Goal: Transaction & Acquisition: Purchase product/service

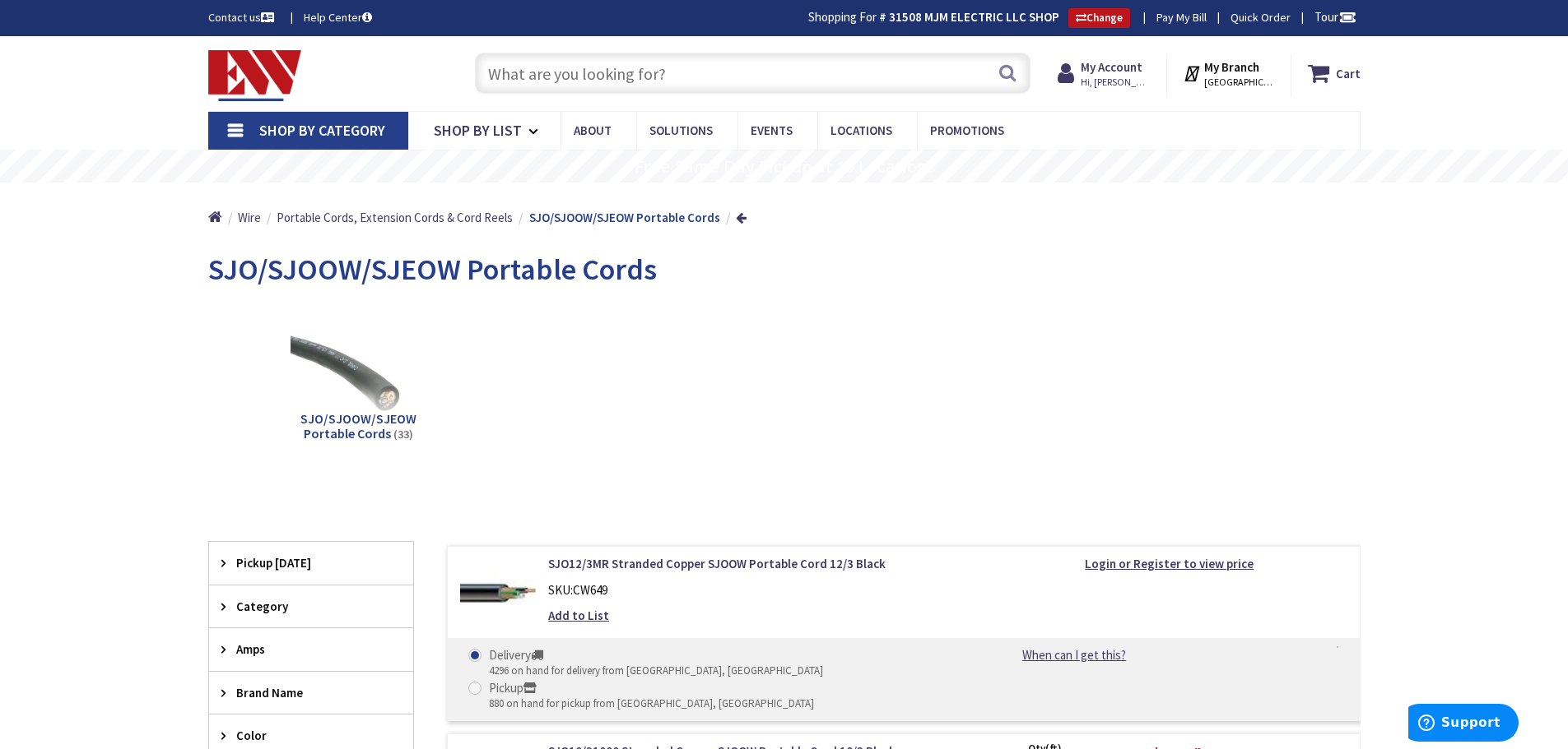
click at [635, 68] on input "text" at bounding box center [752, 73] width 555 height 41
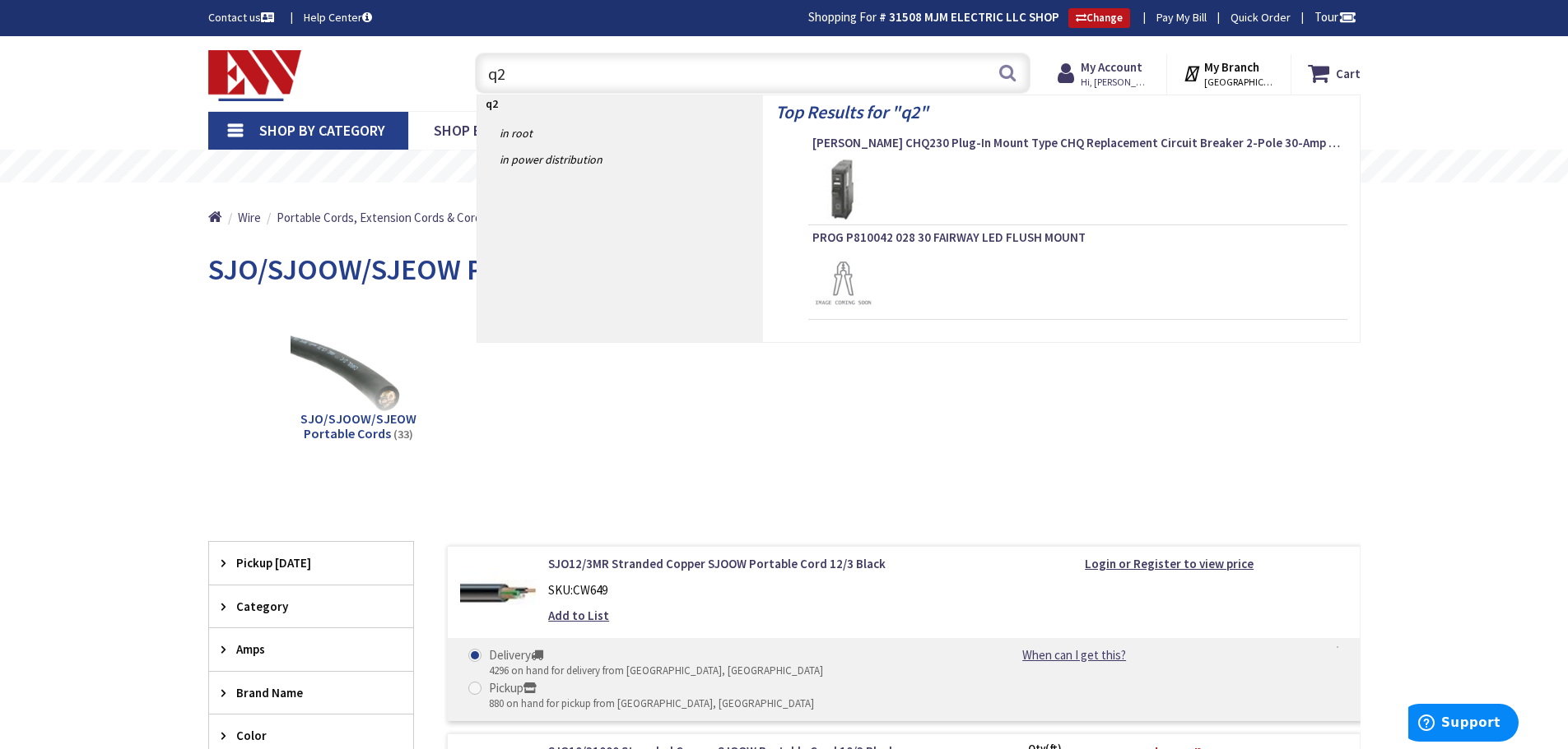
type input "q"
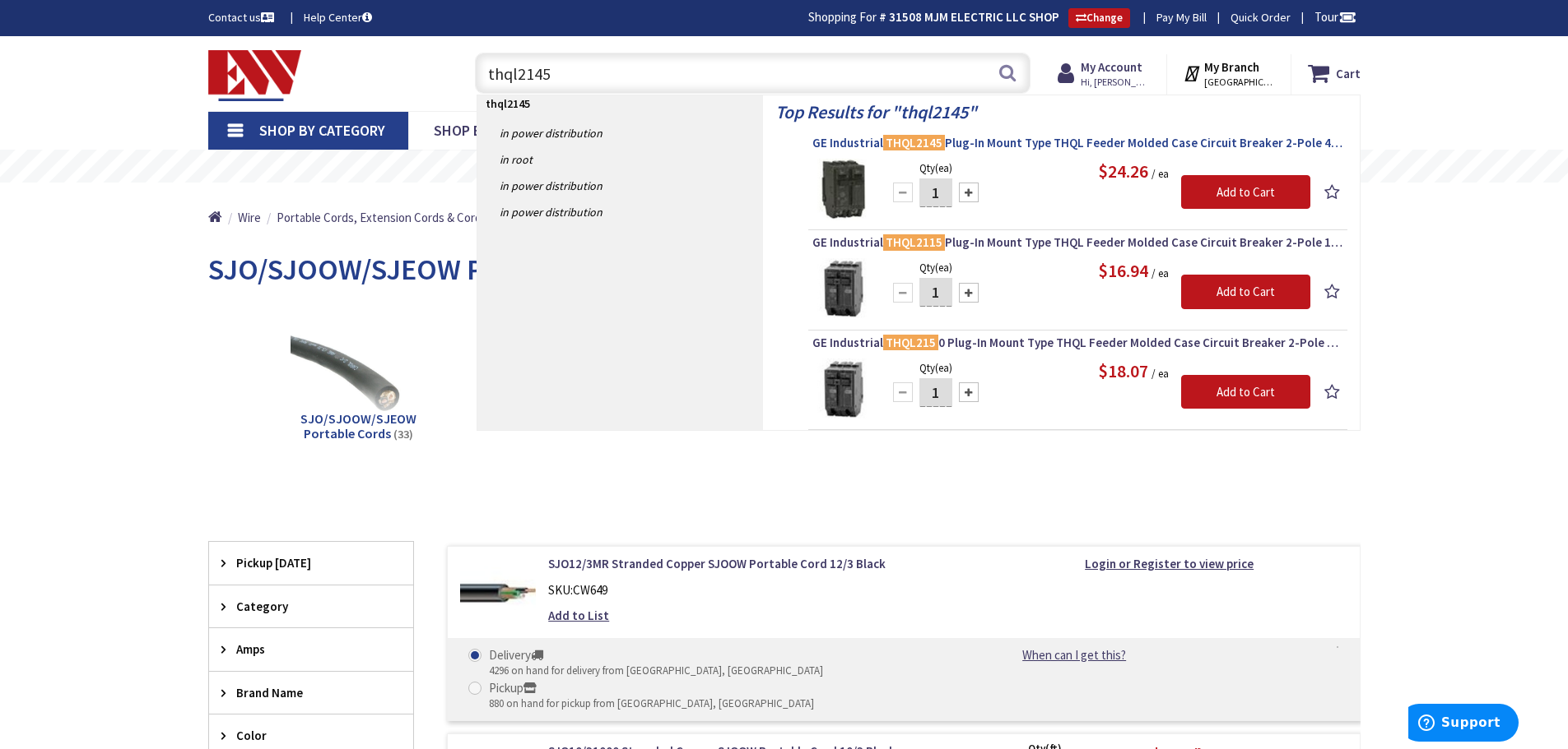
type input "thql2145"
click at [1009, 142] on span "GE Industrial THQL2145 Plug-In Mount Type THQL Feeder Molded Case Circuit Break…" at bounding box center [1077, 143] width 531 height 17
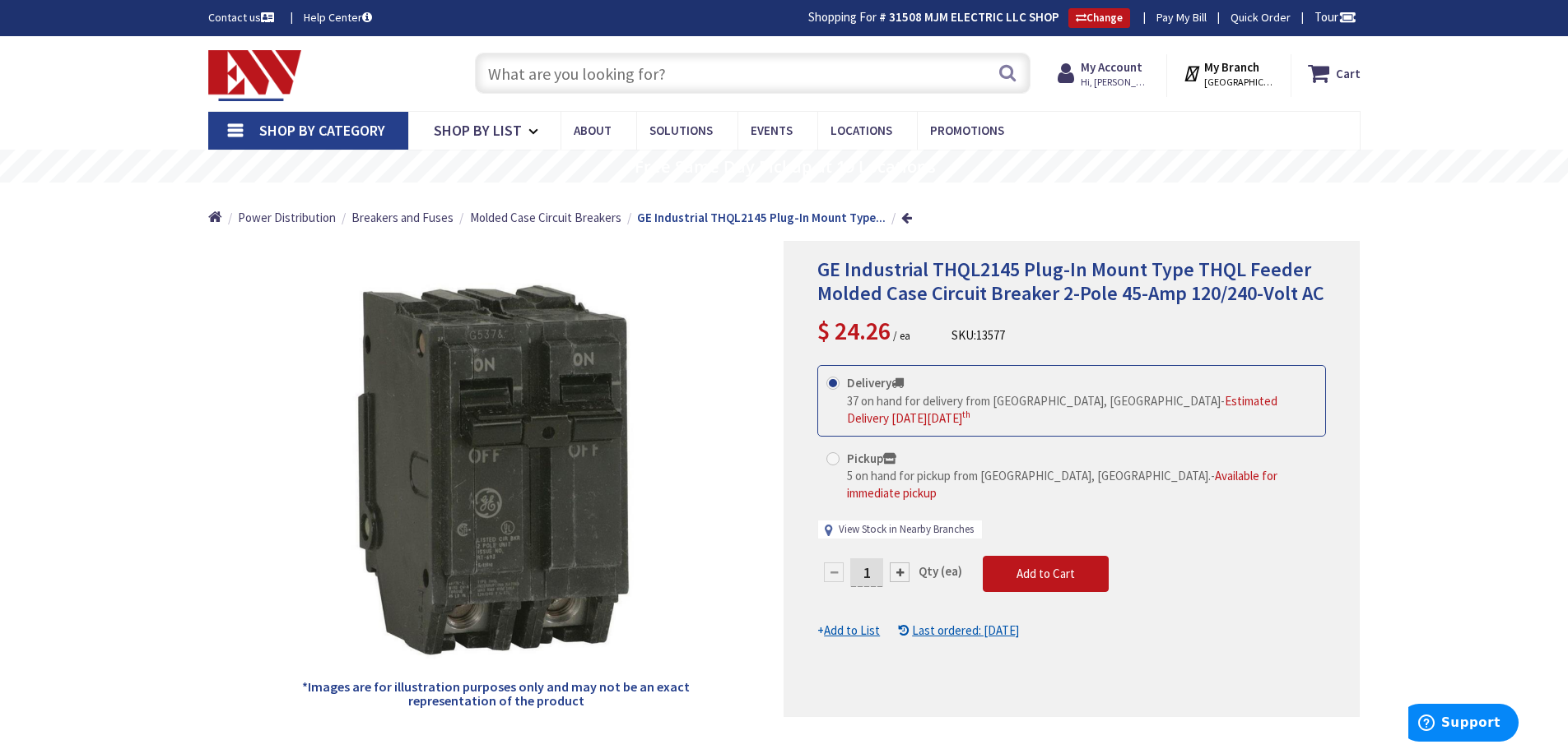
click at [950, 523] on link "View Stock in Nearby Branches" at bounding box center [906, 531] width 135 height 16
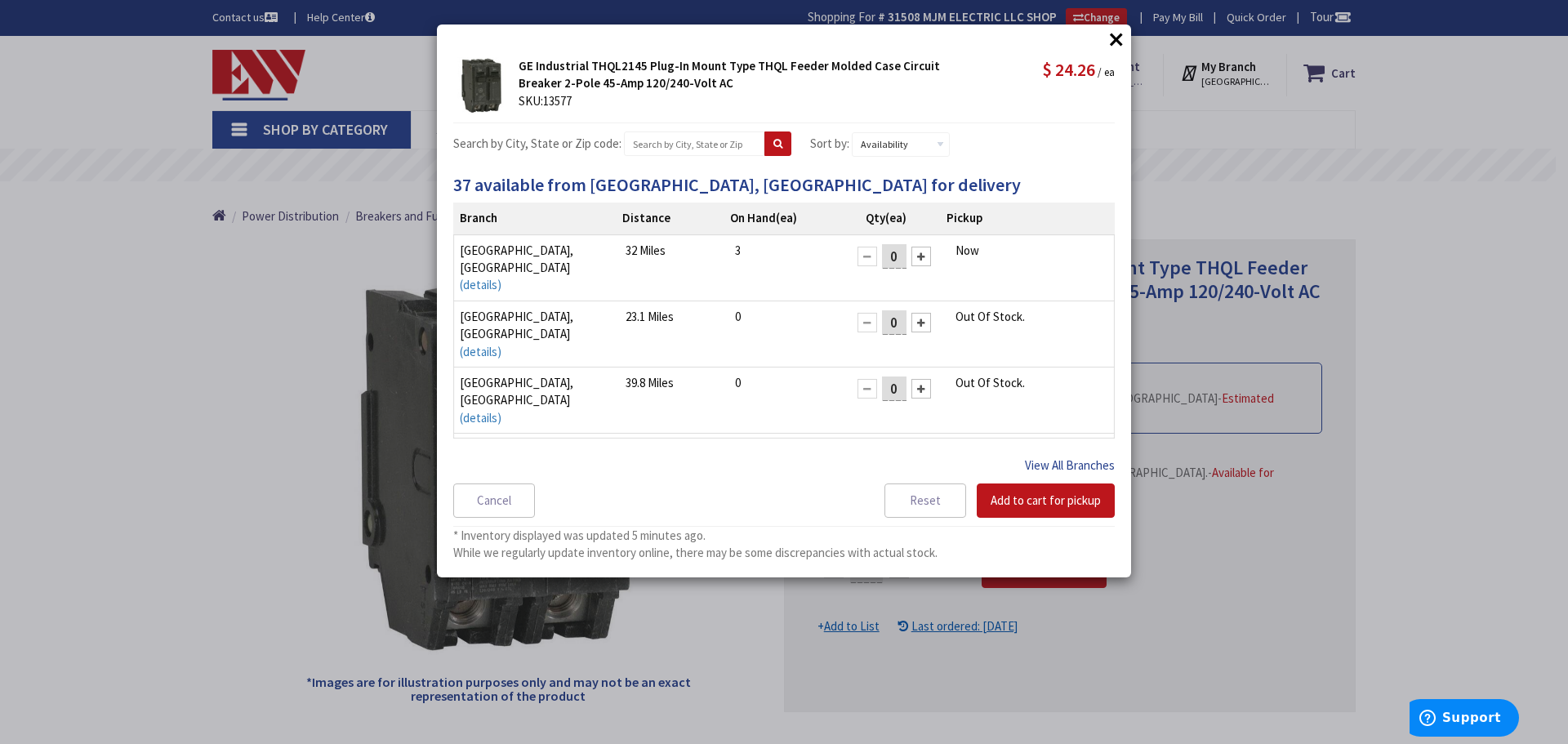
click at [1064, 462] on button "View All Branches" at bounding box center [1069, 466] width 89 height 21
select select "data-availability"
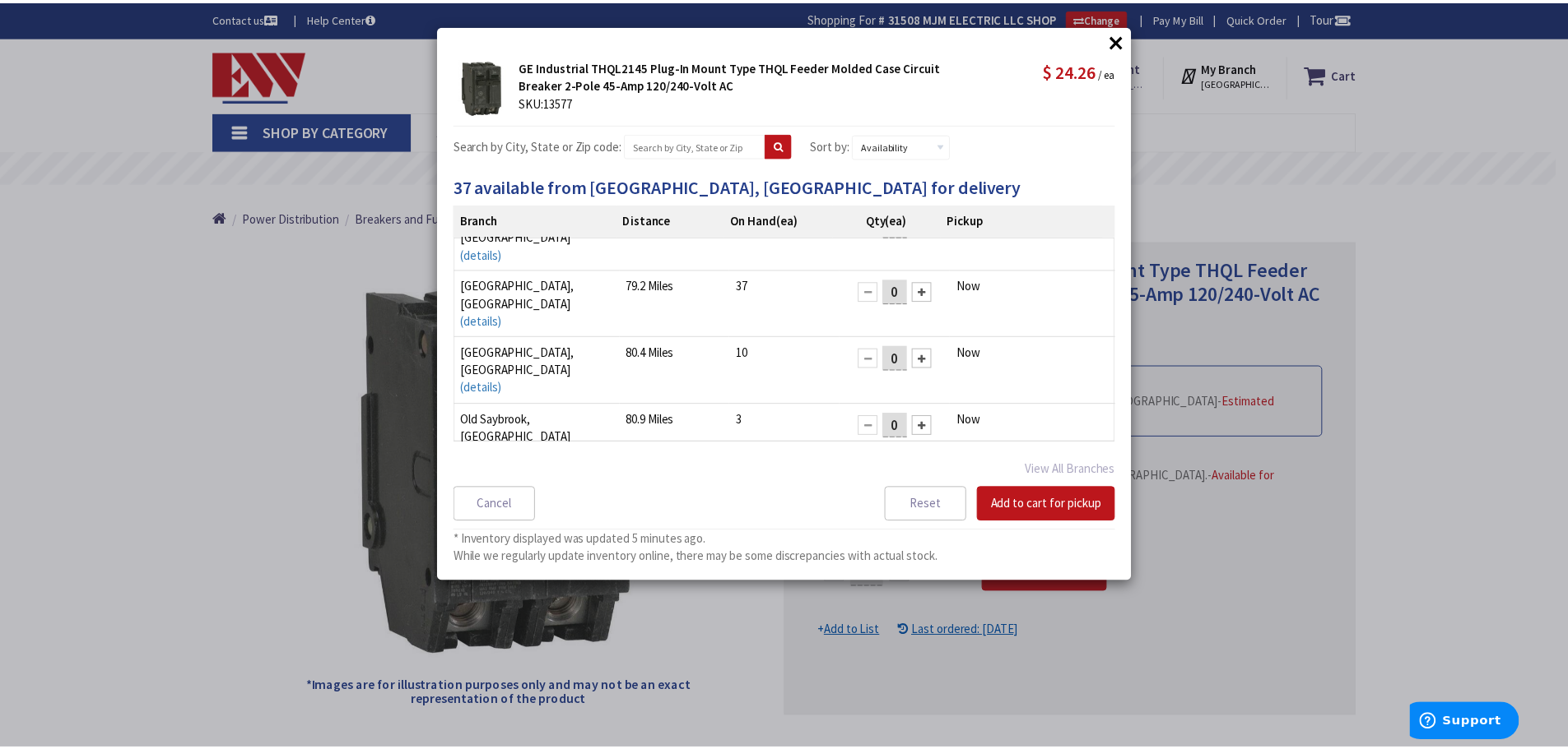
scroll to position [140, 0]
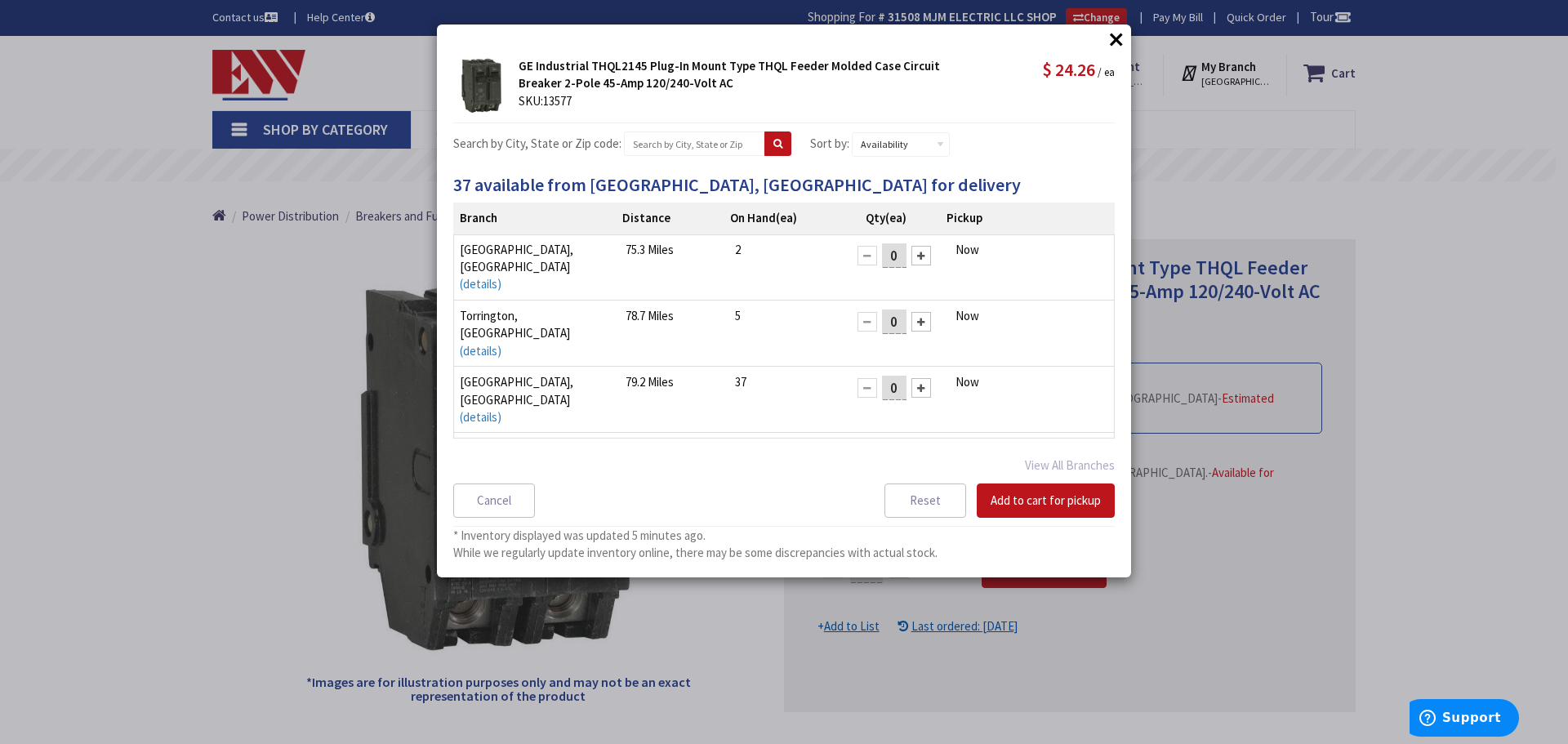
click at [914, 312] on div at bounding box center [922, 322] width 19 height 19
click at [1027, 496] on button "Add to cart for pickup" at bounding box center [1046, 500] width 138 height 34
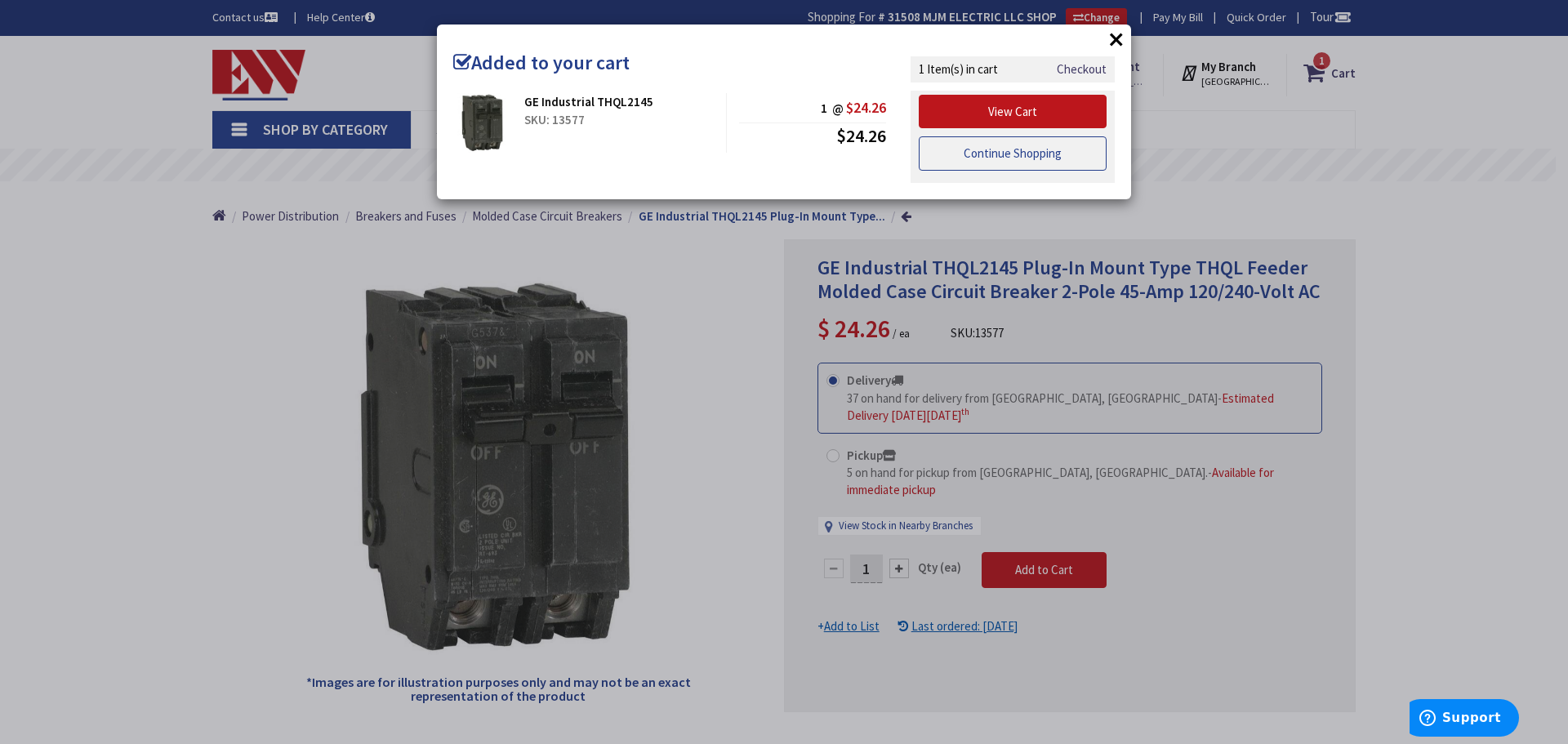
click at [980, 151] on link "Continue Shopping" at bounding box center [1012, 153] width 188 height 34
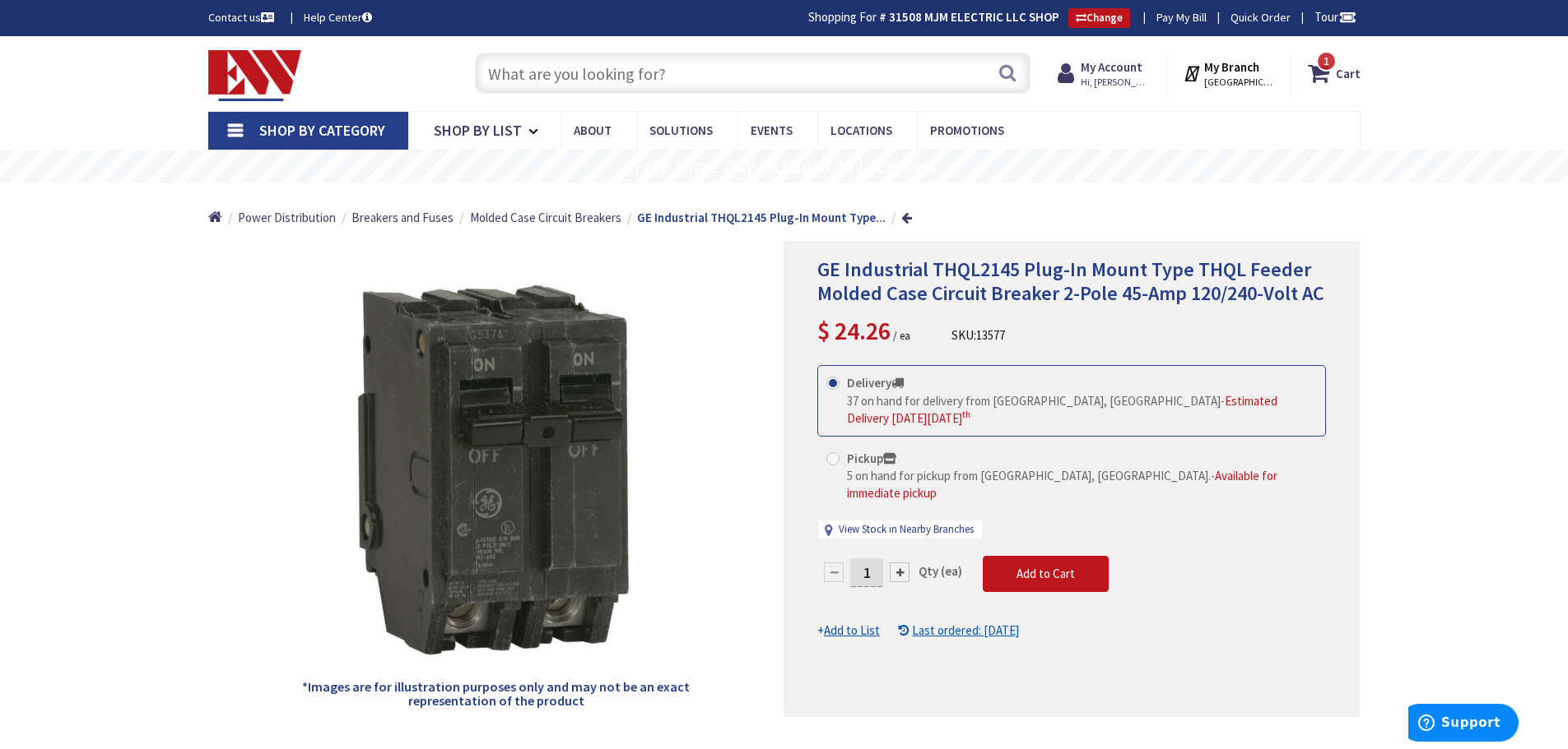
click at [688, 66] on input "text" at bounding box center [752, 73] width 555 height 41
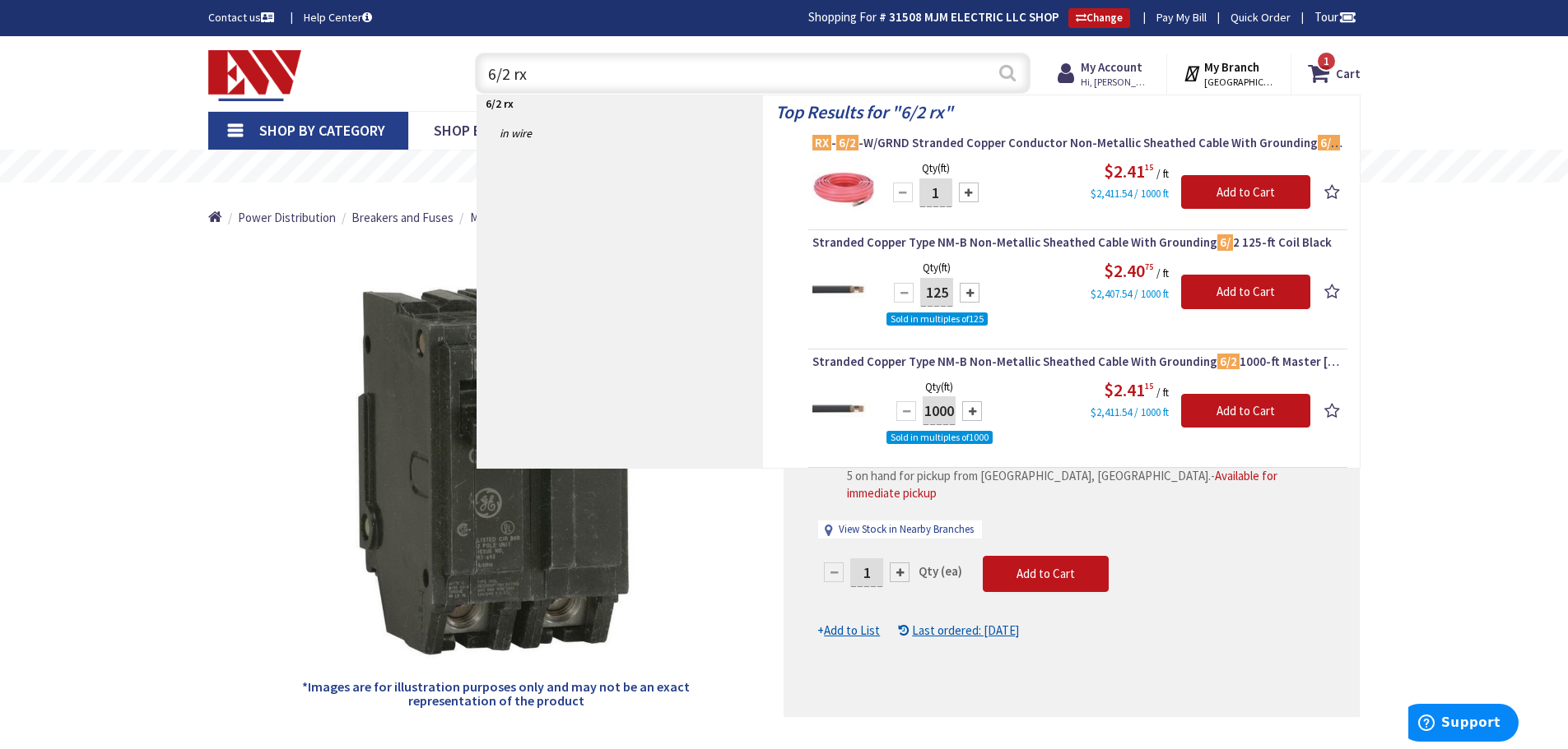
type input "6/2 rx"
click at [1007, 74] on button "Search" at bounding box center [1008, 72] width 22 height 37
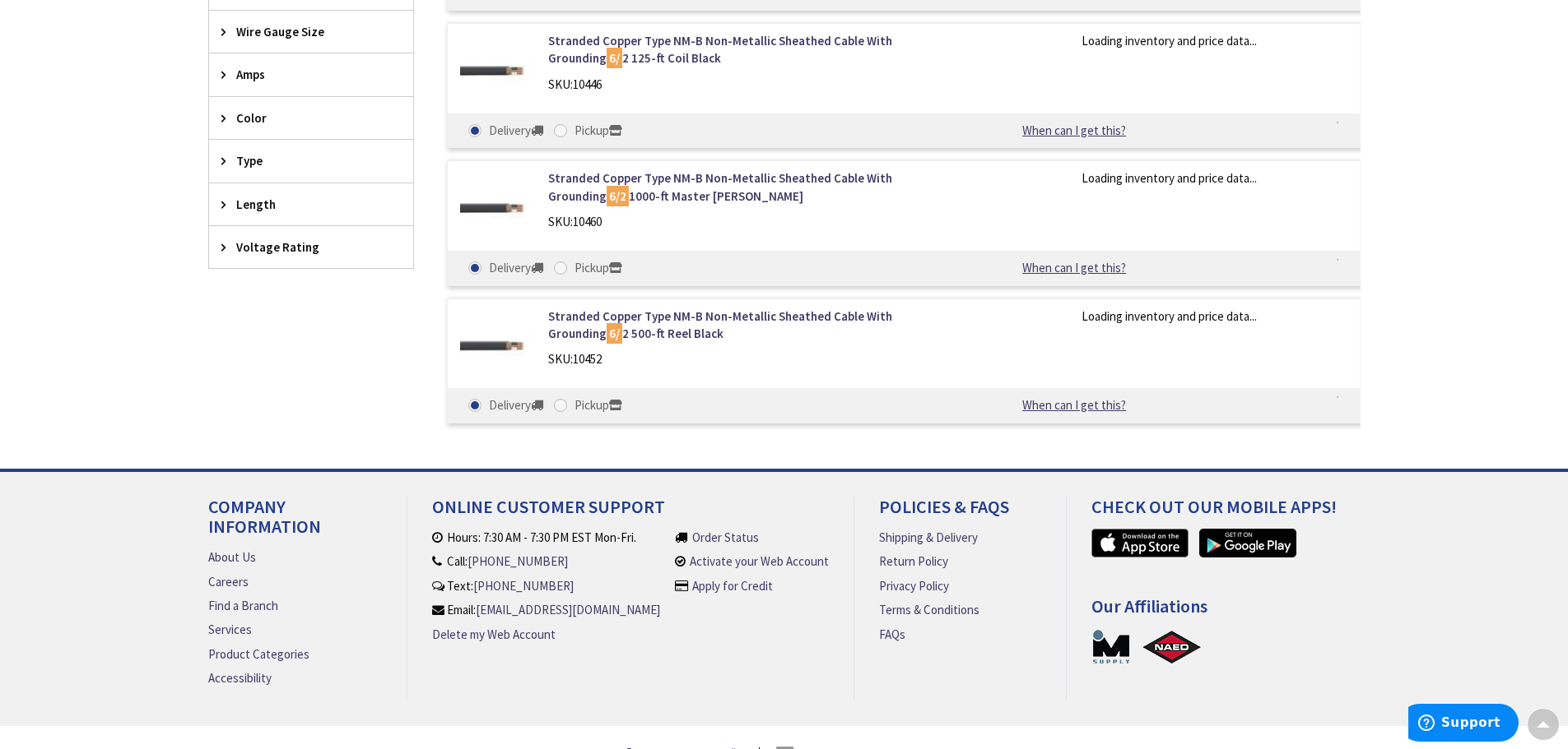
scroll to position [482, 0]
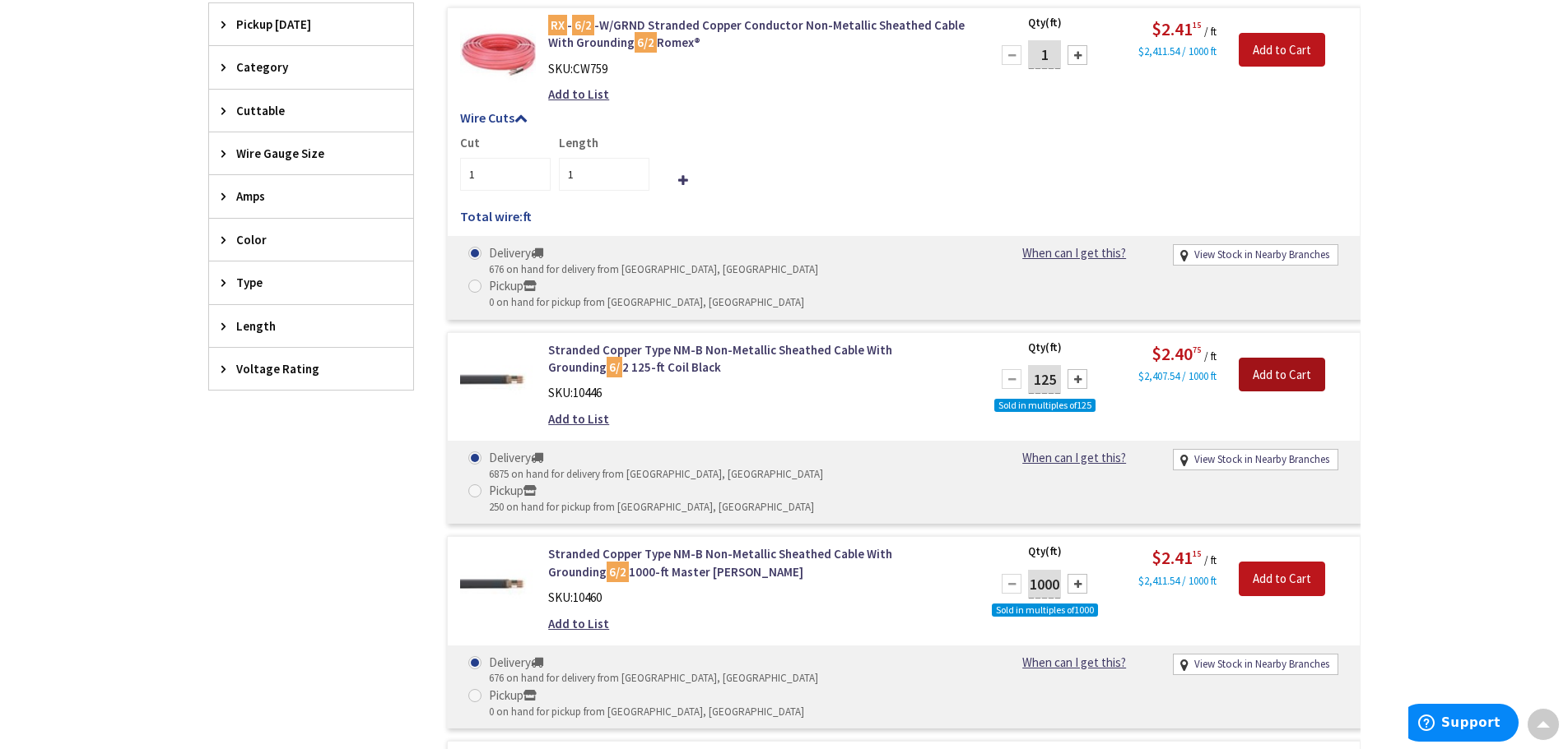
click at [1281, 357] on input "Add to Cart" at bounding box center [1282, 374] width 86 height 34
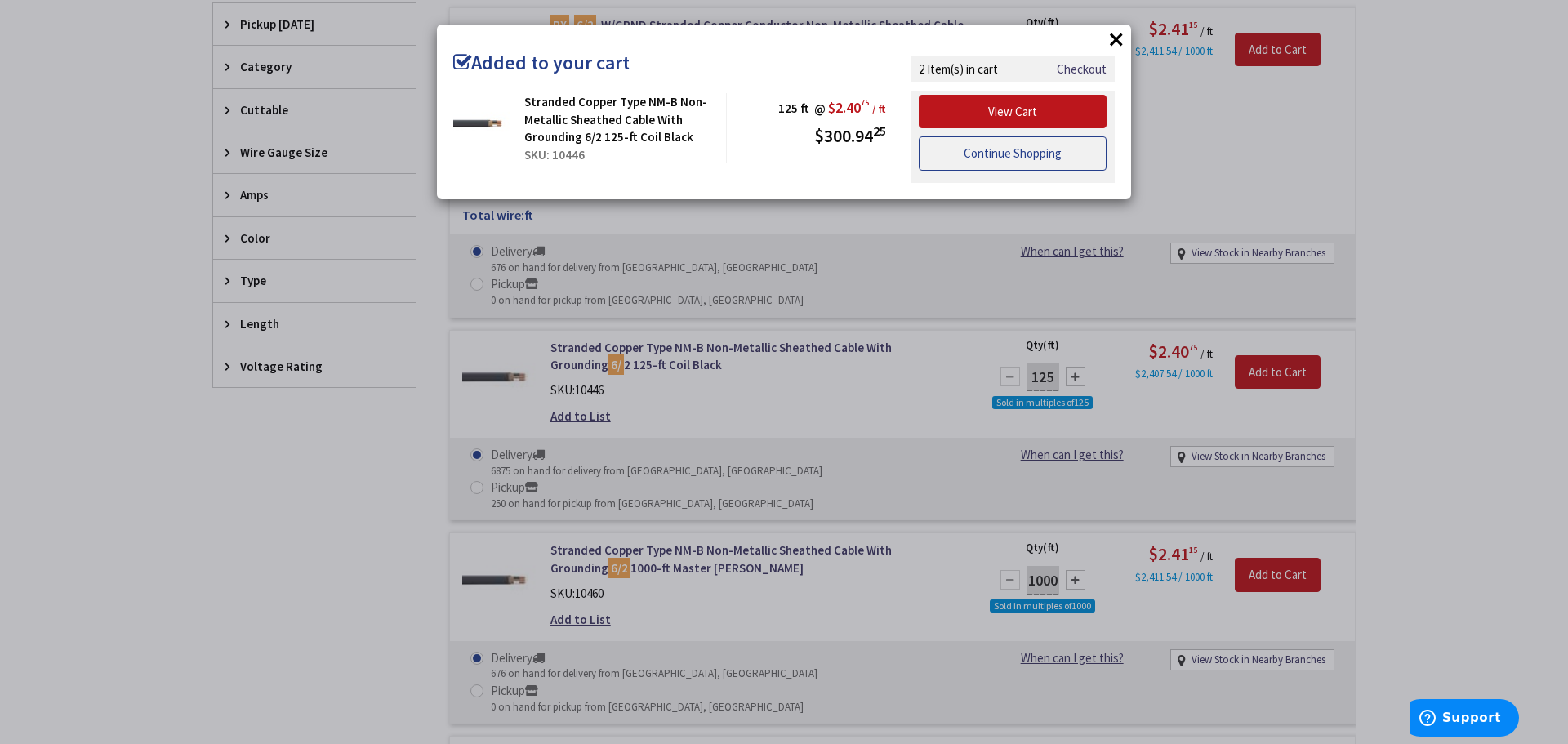
click at [986, 155] on link "Continue Shopping" at bounding box center [1012, 153] width 188 height 34
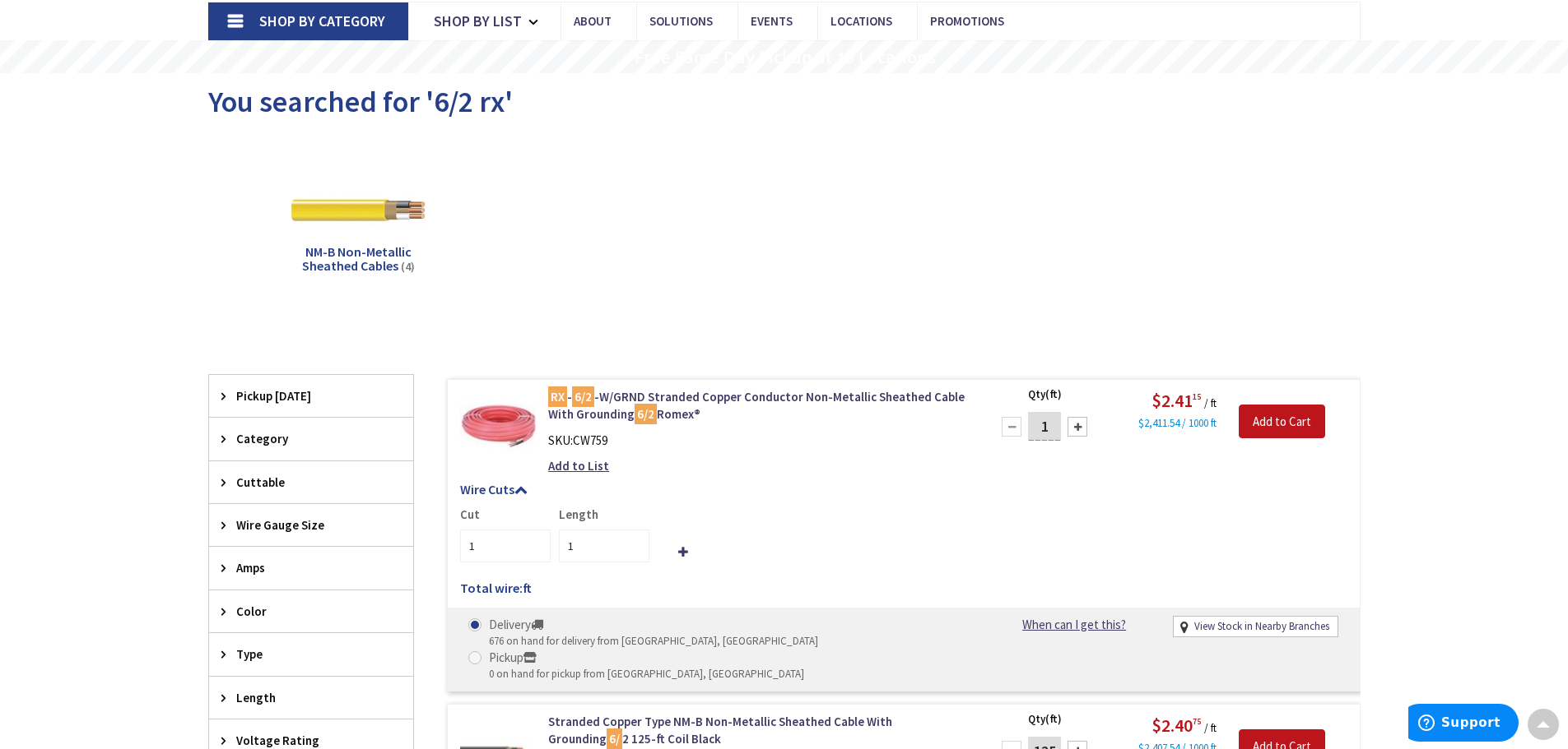
scroll to position [33, 0]
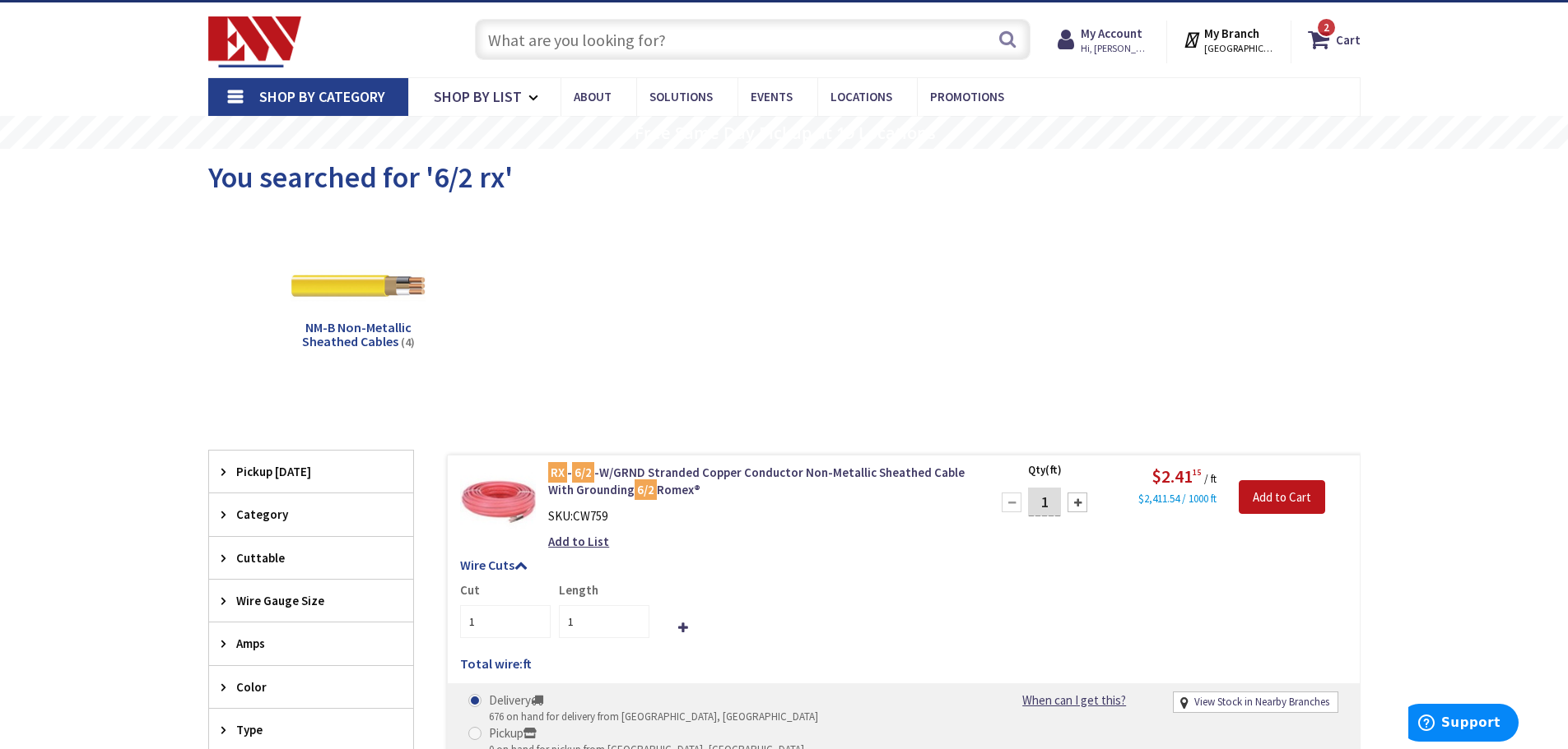
click at [717, 50] on input "text" at bounding box center [752, 39] width 555 height 41
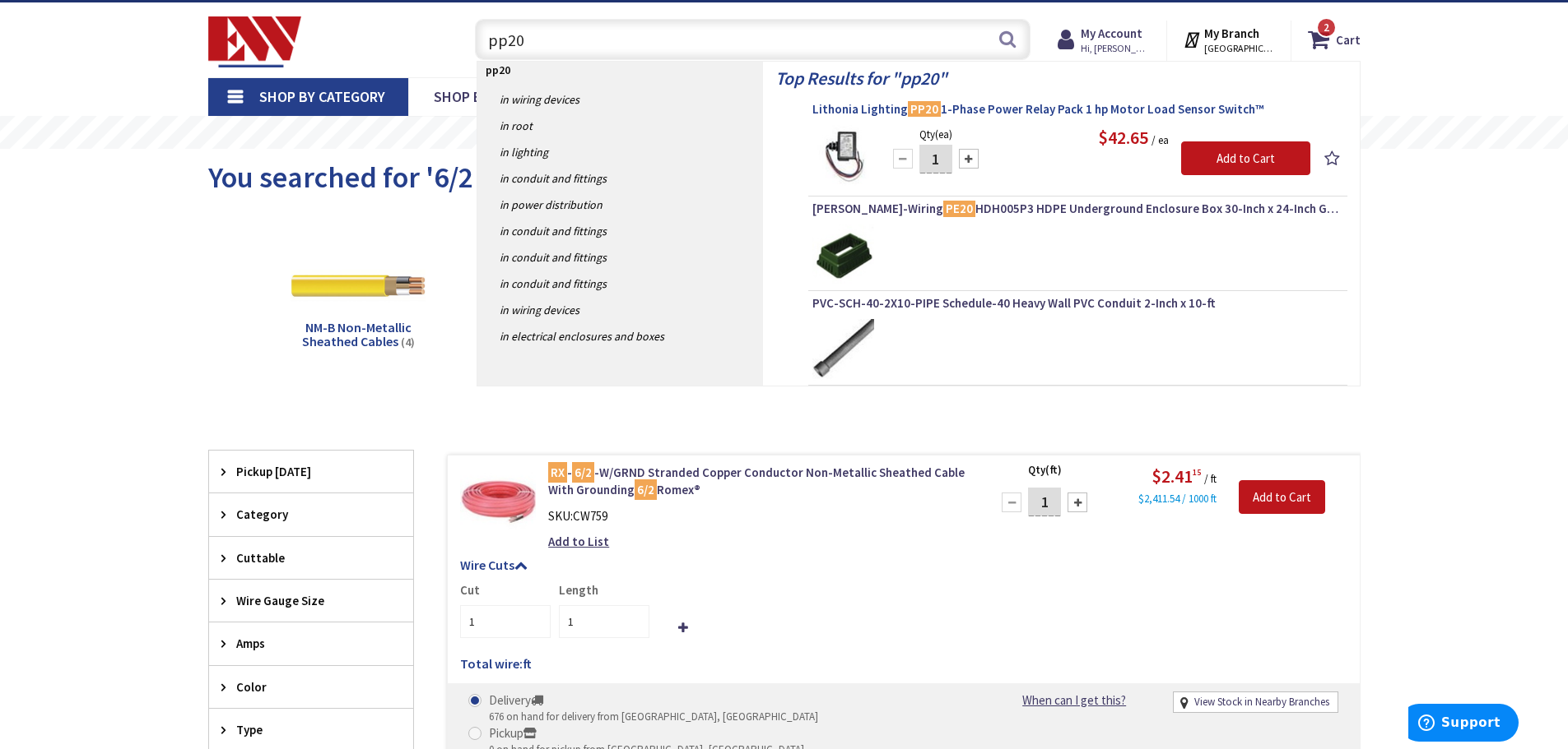
type input "pp20"
click at [983, 102] on span "Lithonia Lighting PP20 1-Phase Power Relay Pack 1 hp Motor Load Sensor Switch™" at bounding box center [1077, 109] width 531 height 17
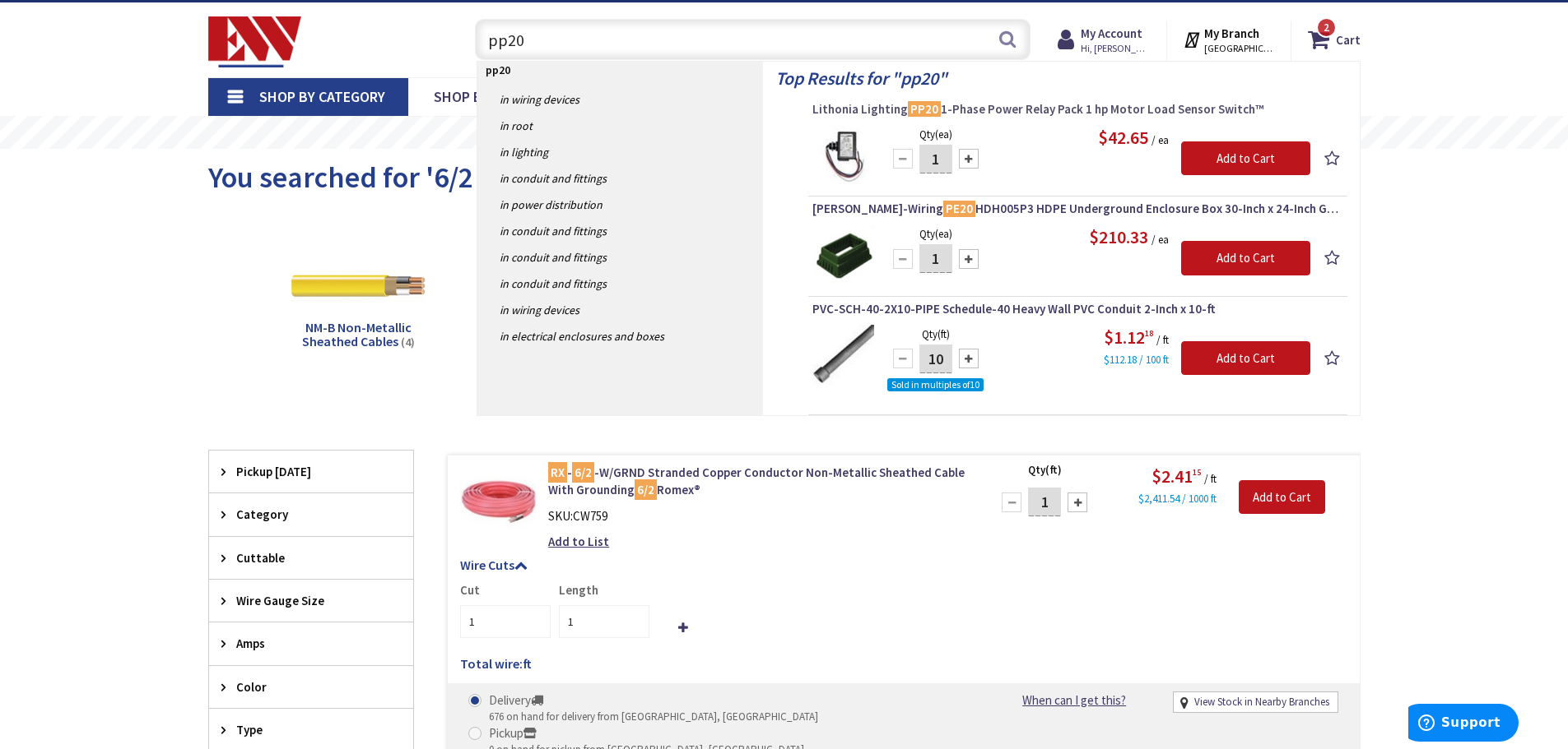
click at [956, 105] on span "Lithonia Lighting PP20 1-Phase Power Relay Pack 1 hp Motor Load Sensor Switch™" at bounding box center [1077, 109] width 531 height 17
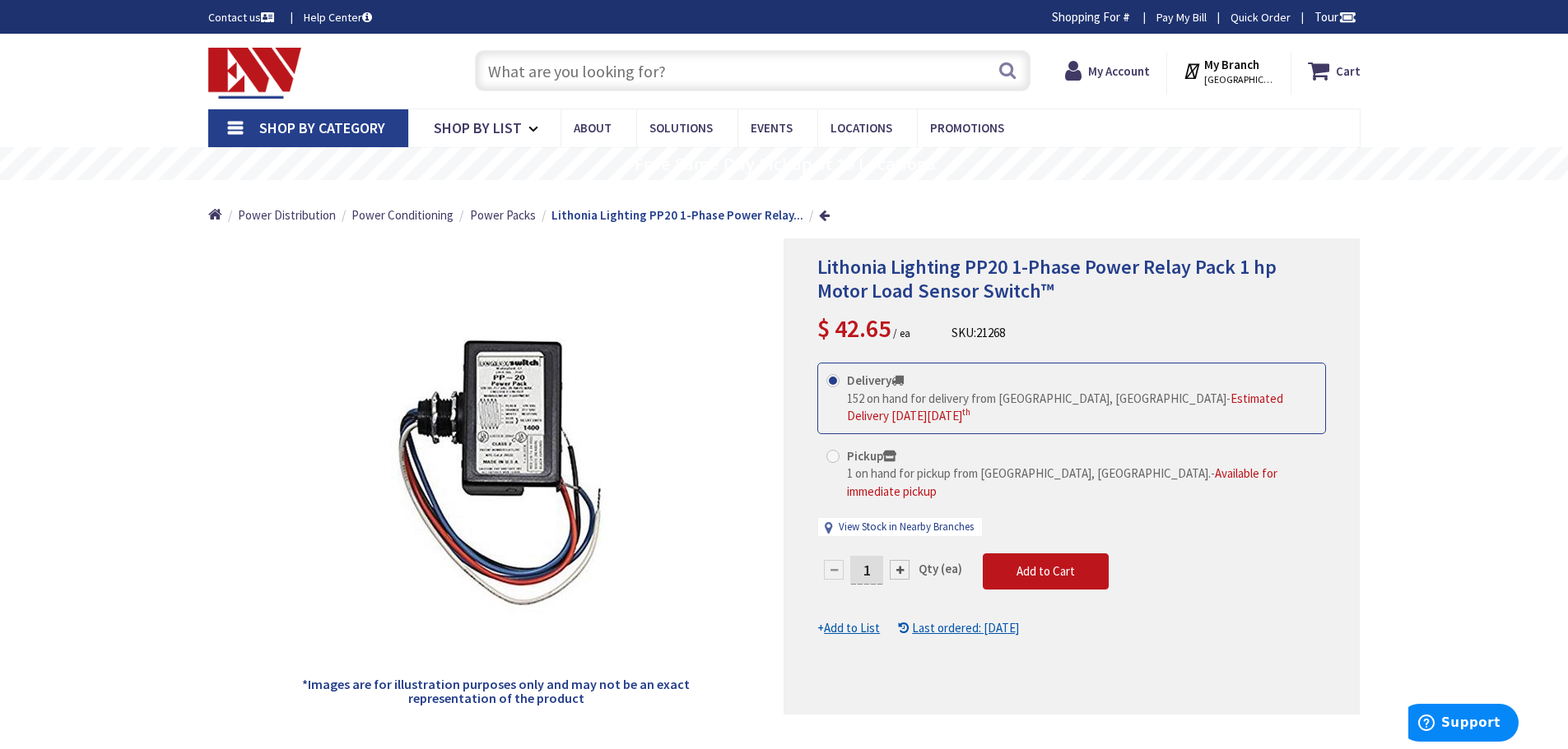
click at [936, 489] on div "Pickup 1 on hand for pickup from Waterbury, CT. - Available for immediate pickup" at bounding box center [1070, 474] width 508 height 70
click at [942, 520] on link "View Stock in Nearby Branches" at bounding box center [906, 528] width 135 height 16
click at [934, 520] on link "View Stock in Nearby Branches" at bounding box center [906, 528] width 135 height 16
click at [945, 520] on link "View Stock in Nearby Branches" at bounding box center [906, 528] width 135 height 16
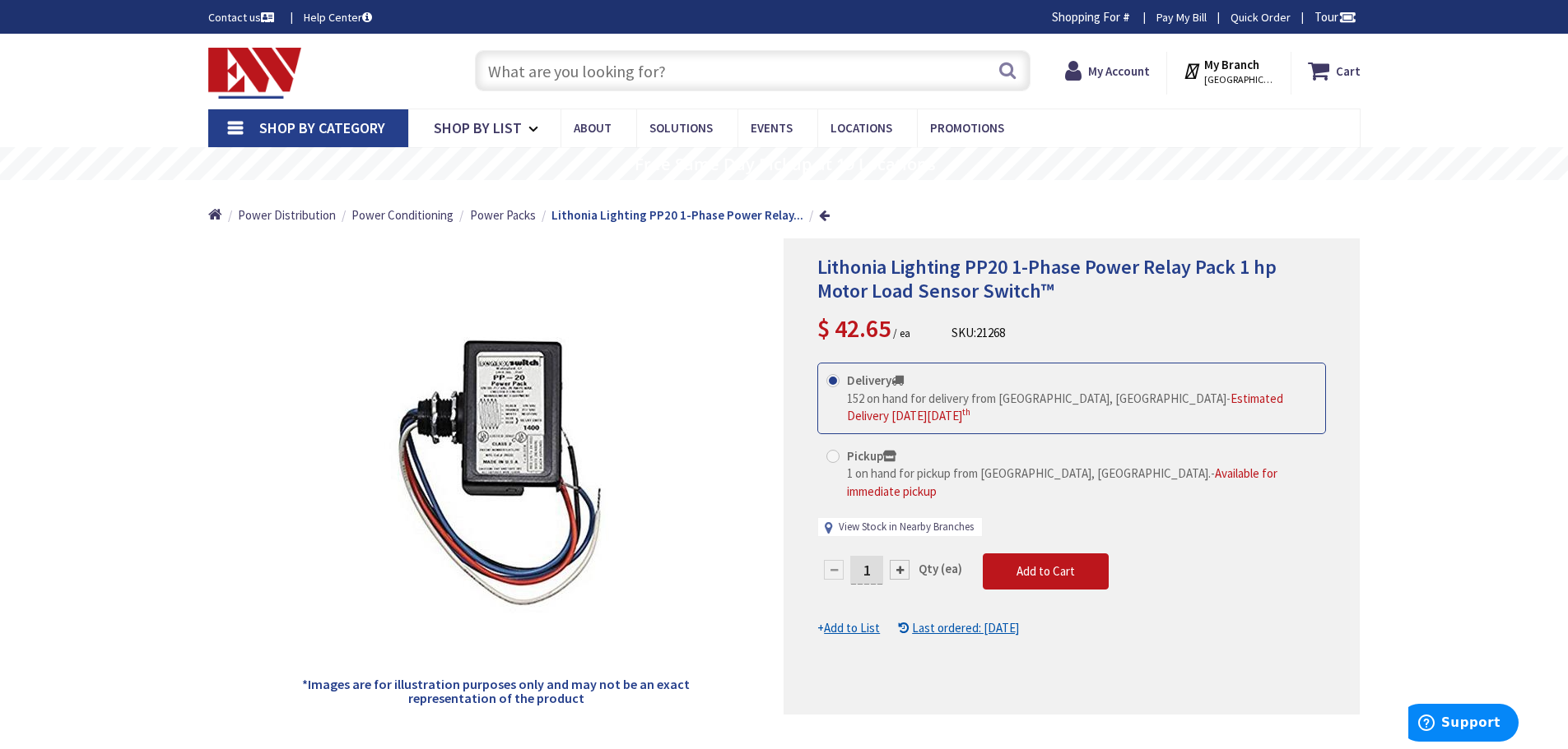
click at [945, 520] on link "View Stock in Nearby Branches" at bounding box center [906, 528] width 135 height 16
click at [910, 520] on link "View Stock in Nearby Branches" at bounding box center [906, 528] width 135 height 16
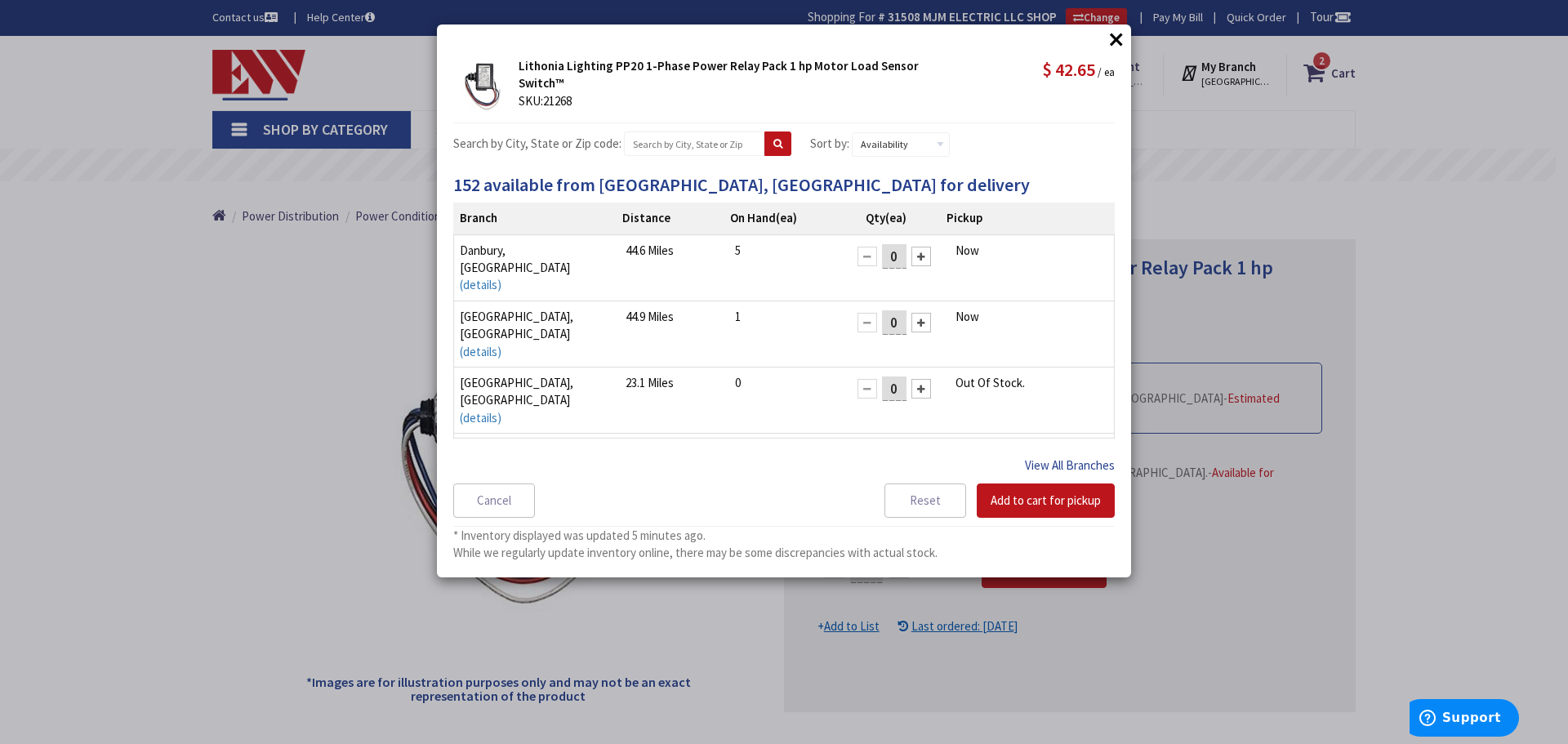
click at [1077, 463] on button "View All Branches" at bounding box center [1069, 466] width 89 height 21
select select "data-availability"
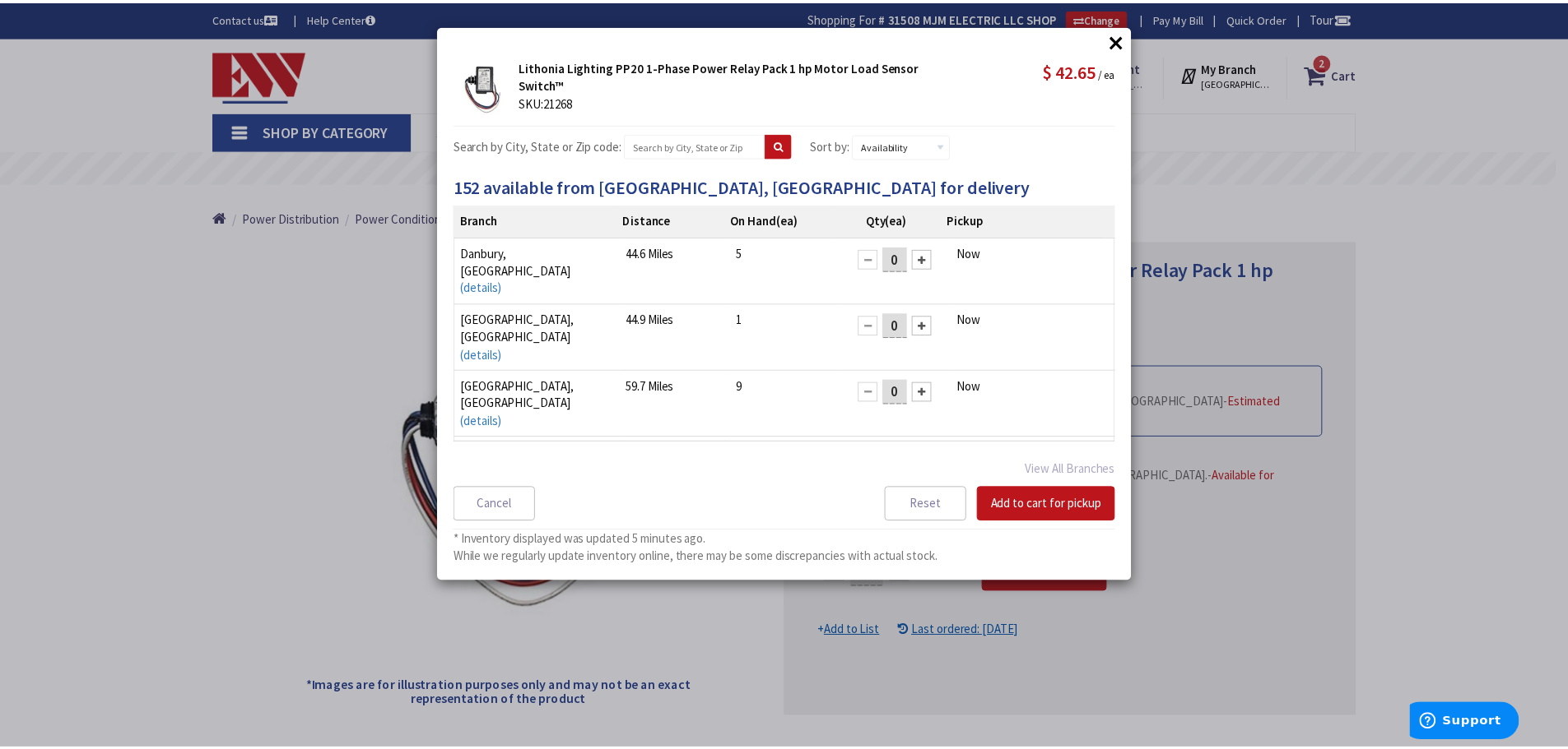
scroll to position [78, 0]
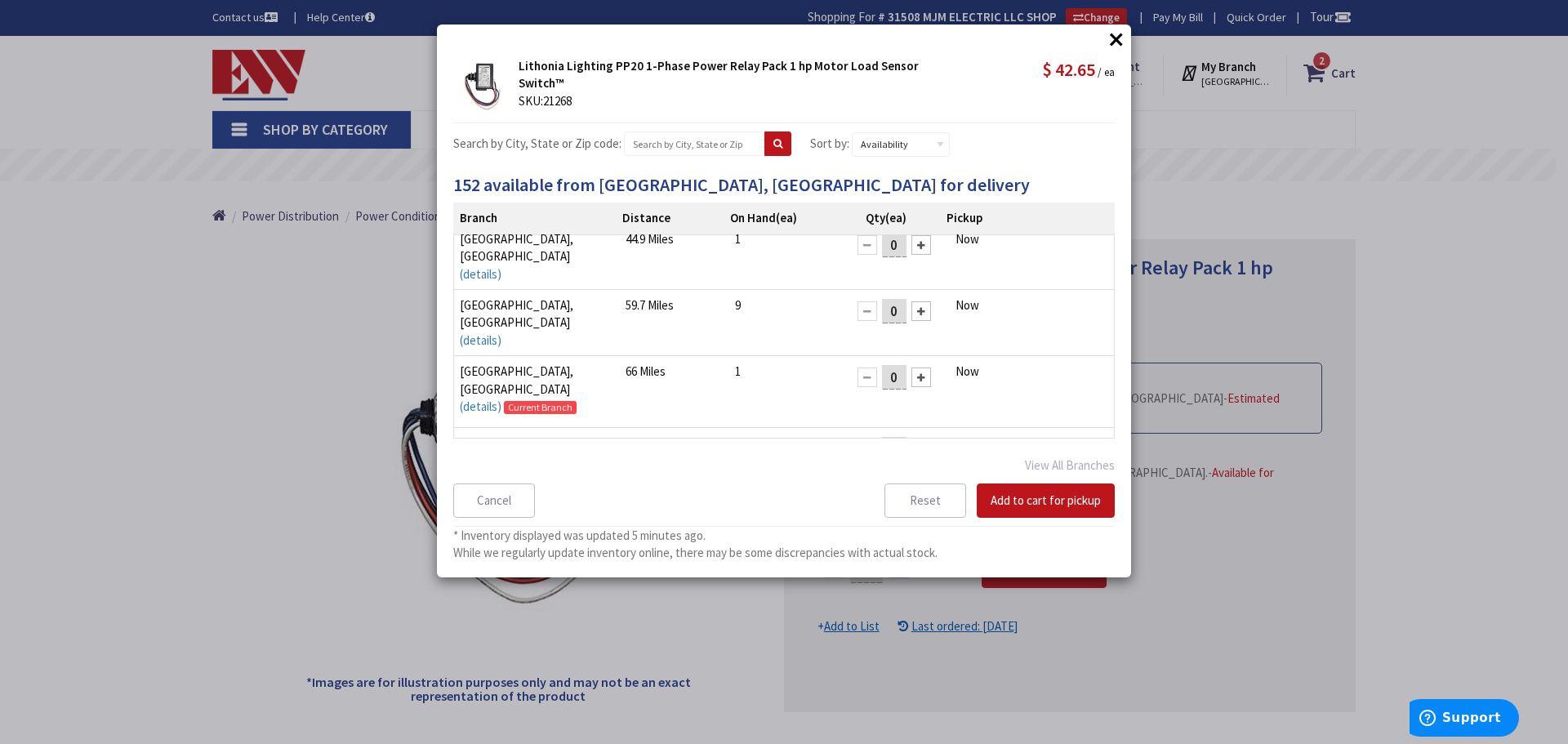
click at [917, 440] on div at bounding box center [922, 449] width 19 height 19
drag, startPoint x: 1112, startPoint y: 35, endPoint x: 1129, endPoint y: 34, distance: 17.0
click at [1125, 34] on button "×" at bounding box center [1116, 39] width 24 height 24
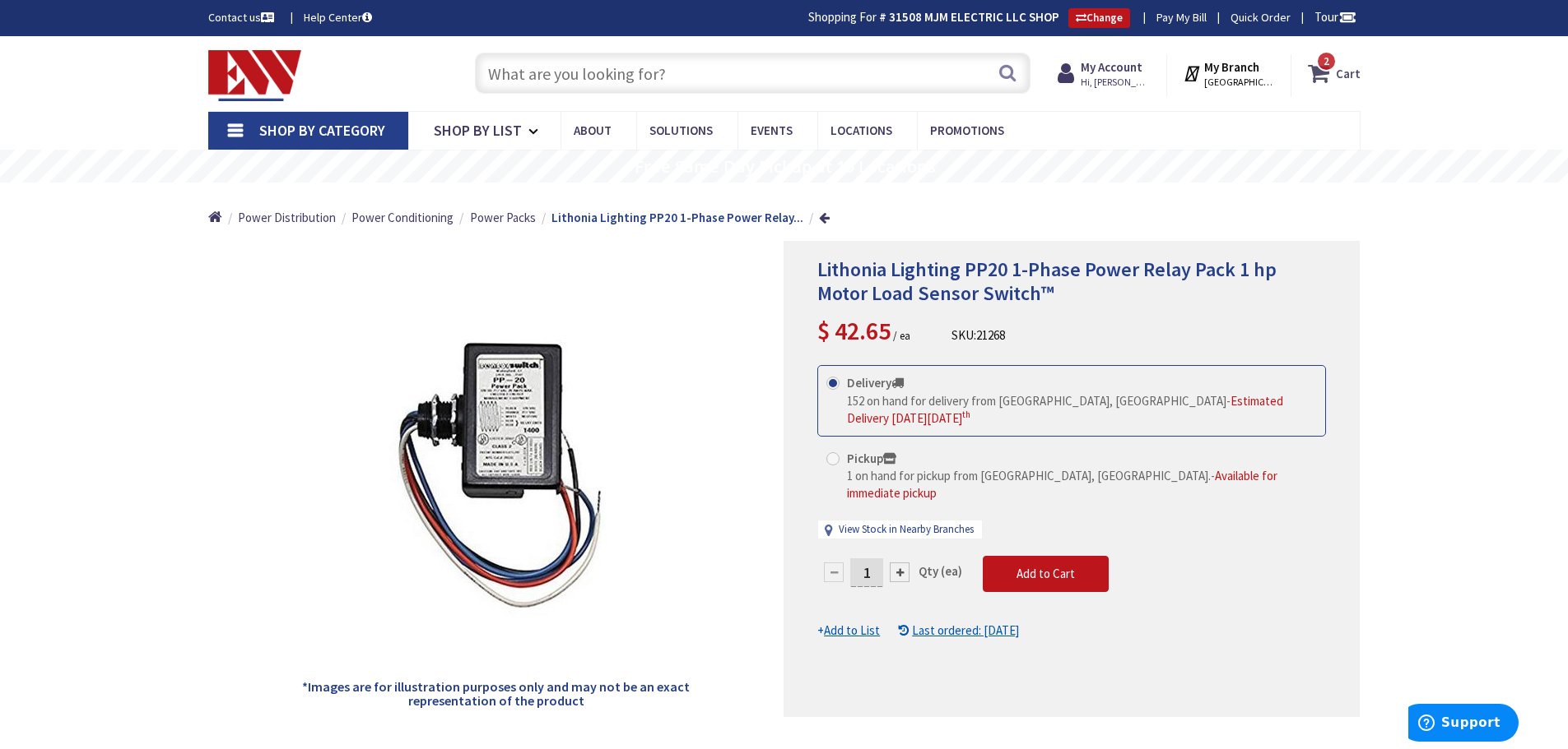
click at [1349, 74] on strong "Cart" at bounding box center [1348, 73] width 24 height 29
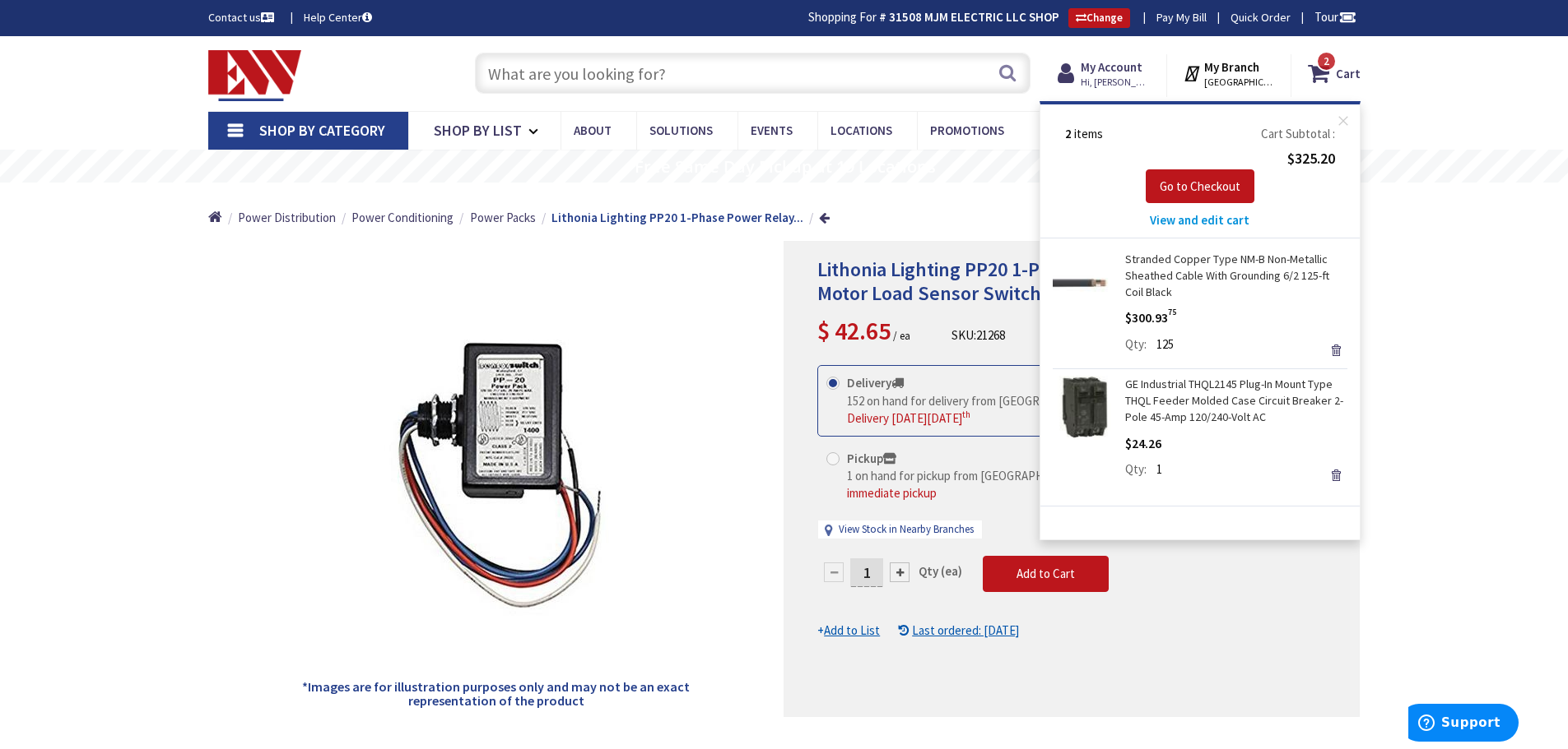
click at [1174, 215] on span "View and edit cart" at bounding box center [1200, 220] width 100 height 16
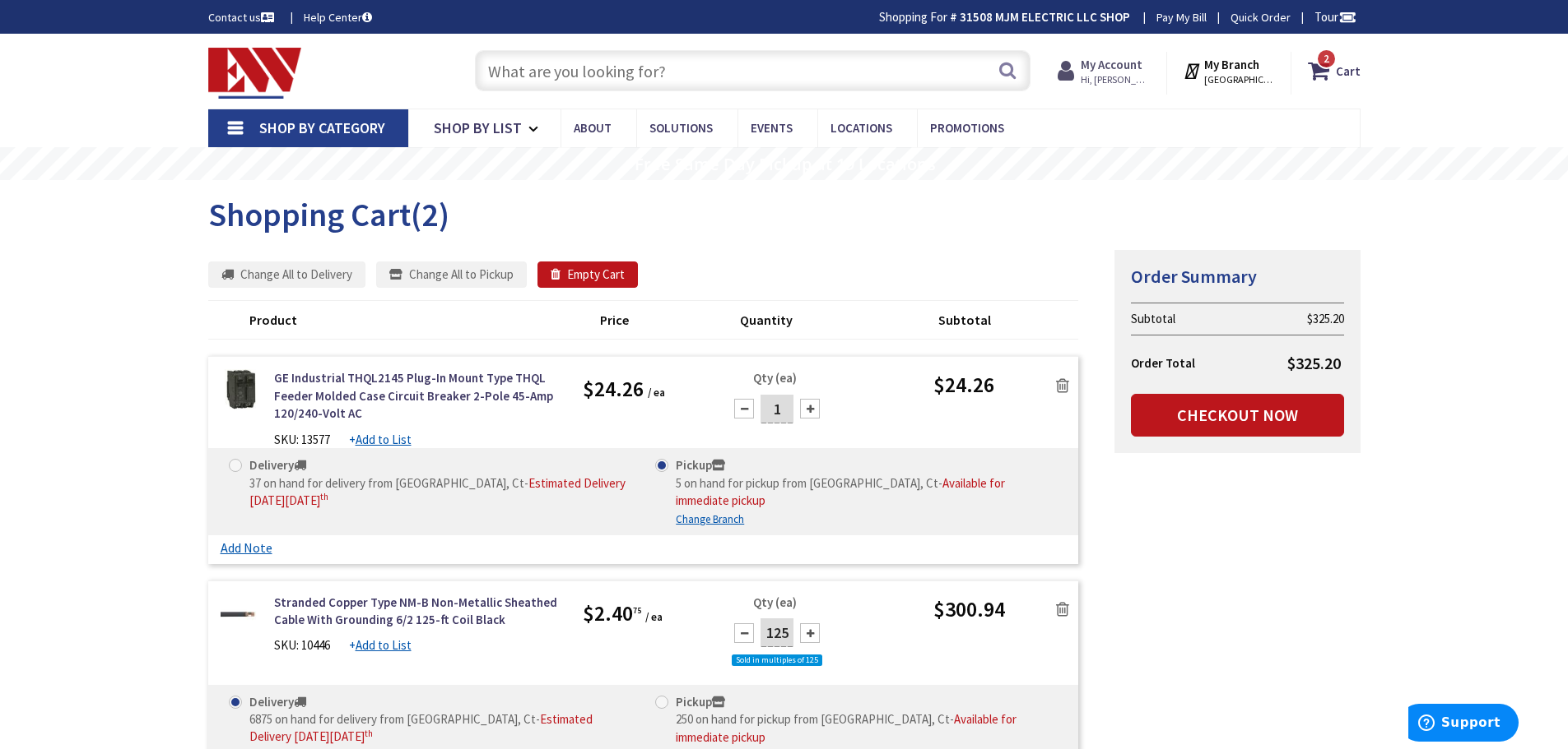
click at [1114, 62] on strong "My Account" at bounding box center [1111, 65] width 62 height 16
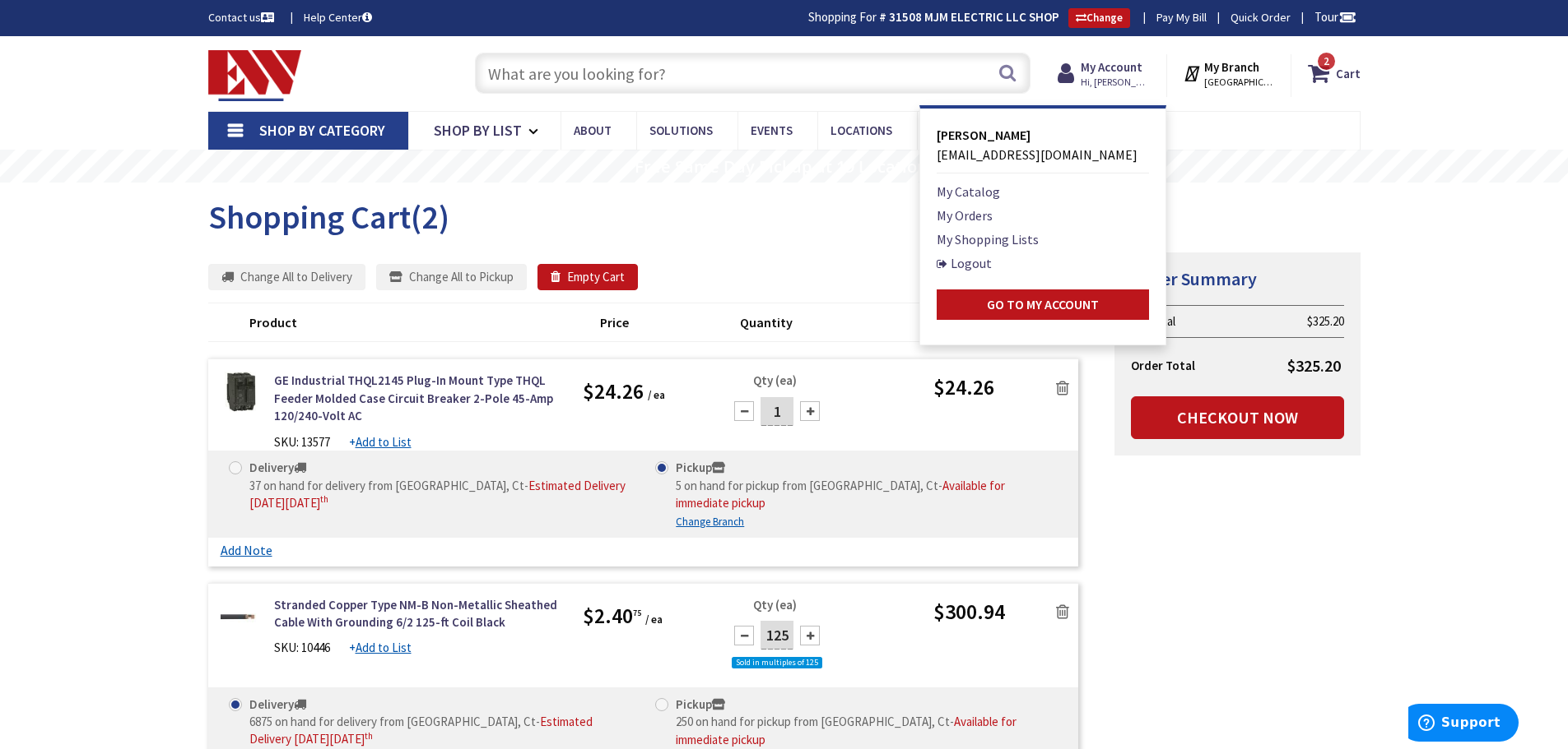
click at [1229, 62] on strong "My Branch" at bounding box center [1231, 67] width 55 height 16
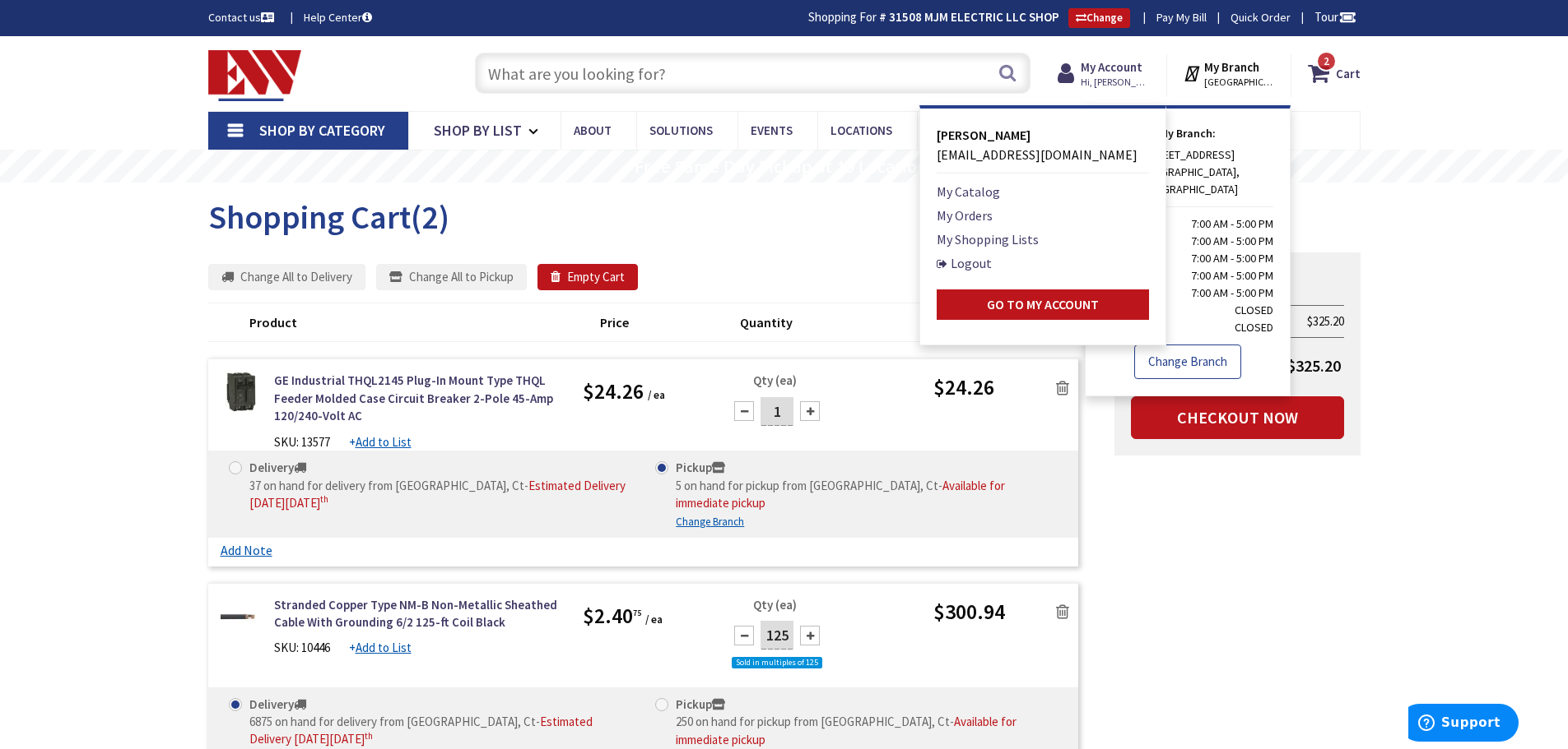
click at [1203, 345] on link "Change Branch" at bounding box center [1187, 361] width 107 height 34
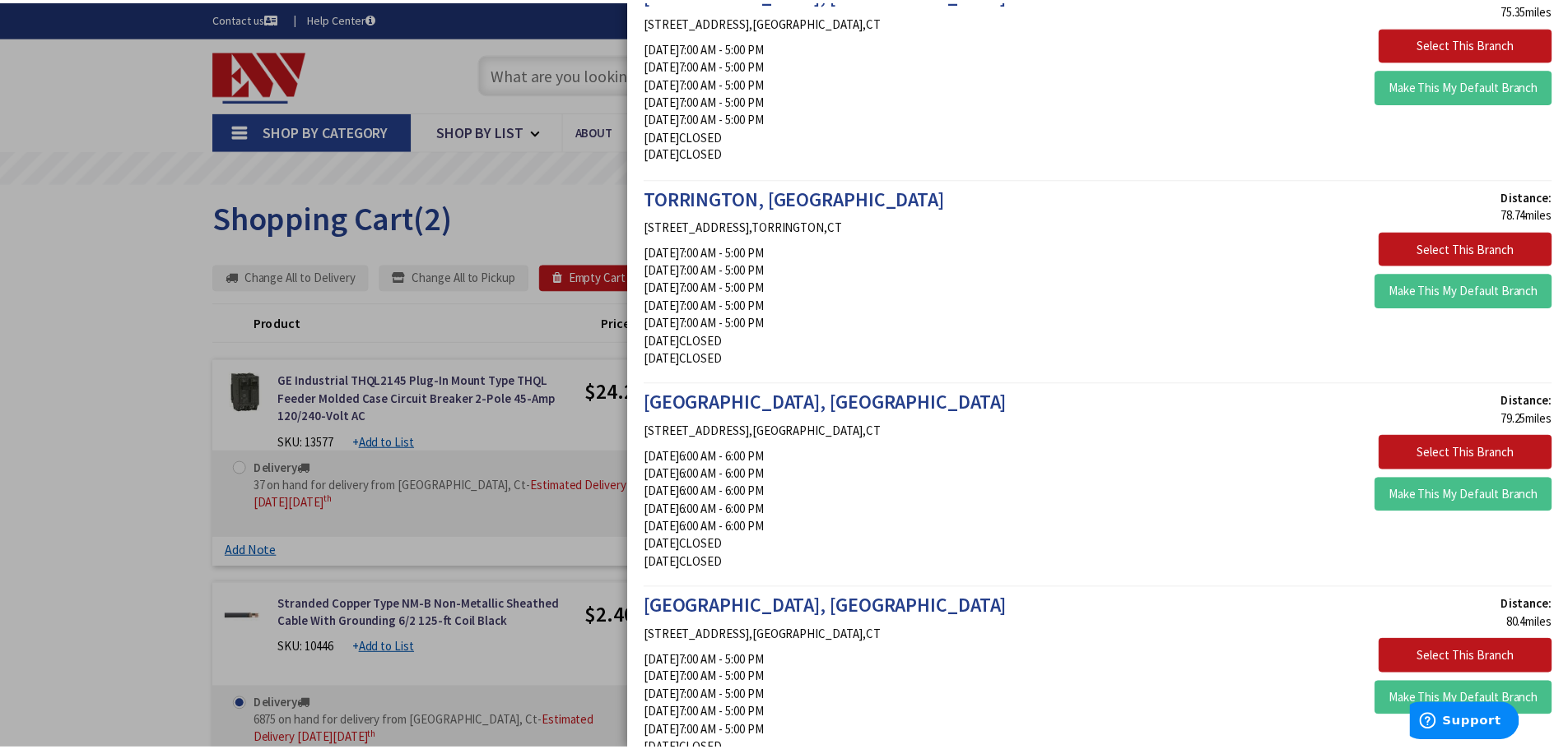
scroll to position [2057, 0]
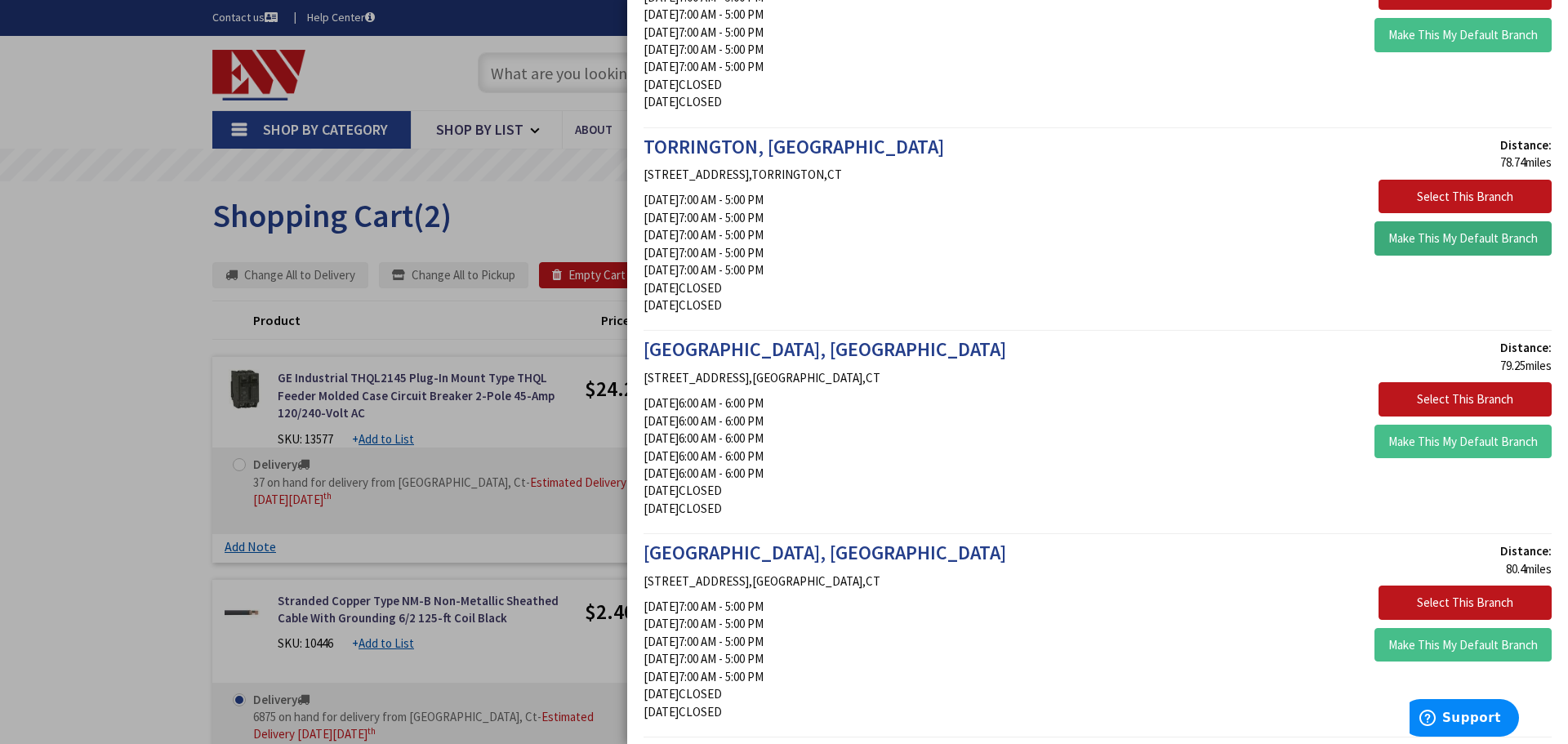
click at [1446, 230] on button "Make This My Default Branch" at bounding box center [1463, 238] width 177 height 34
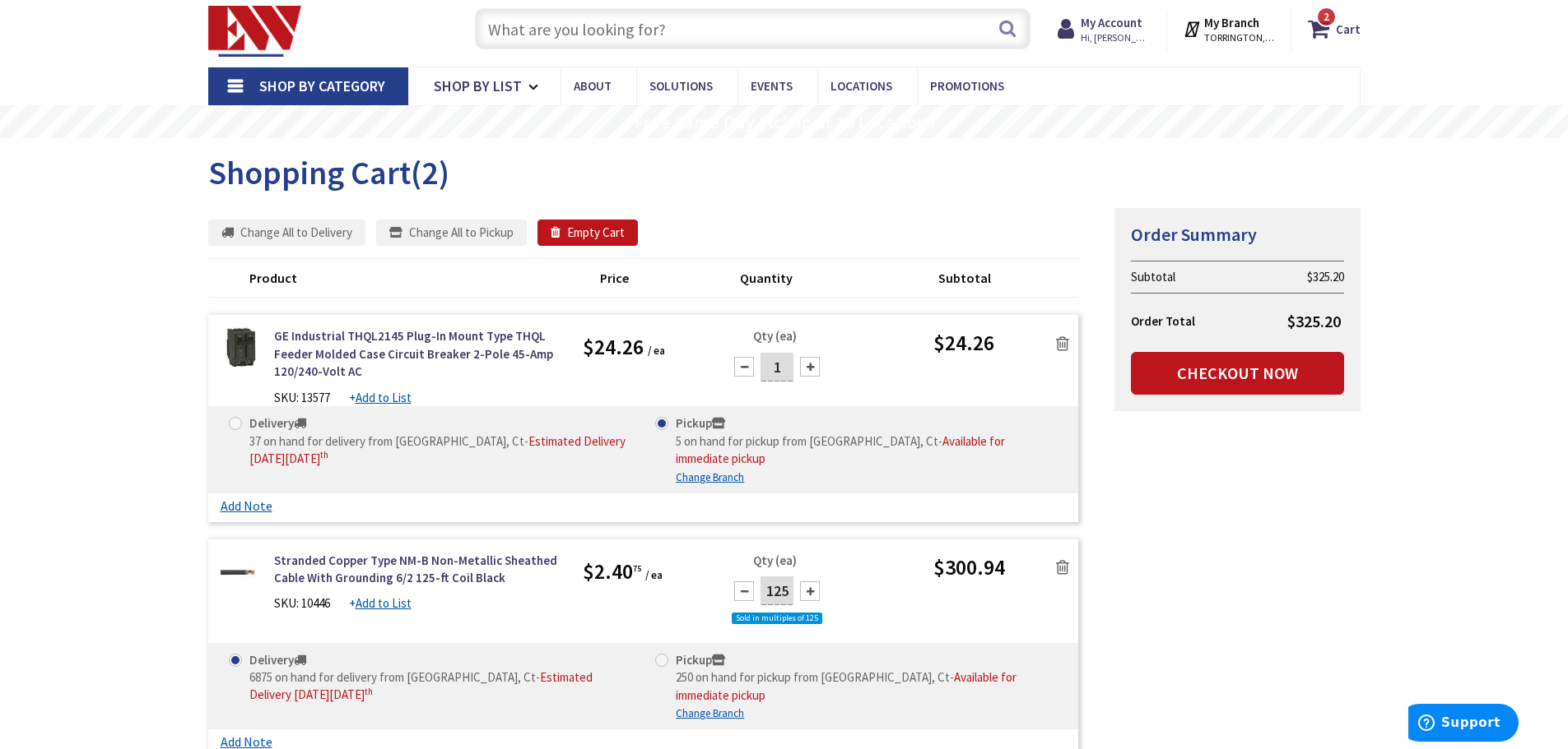
scroll to position [151, 0]
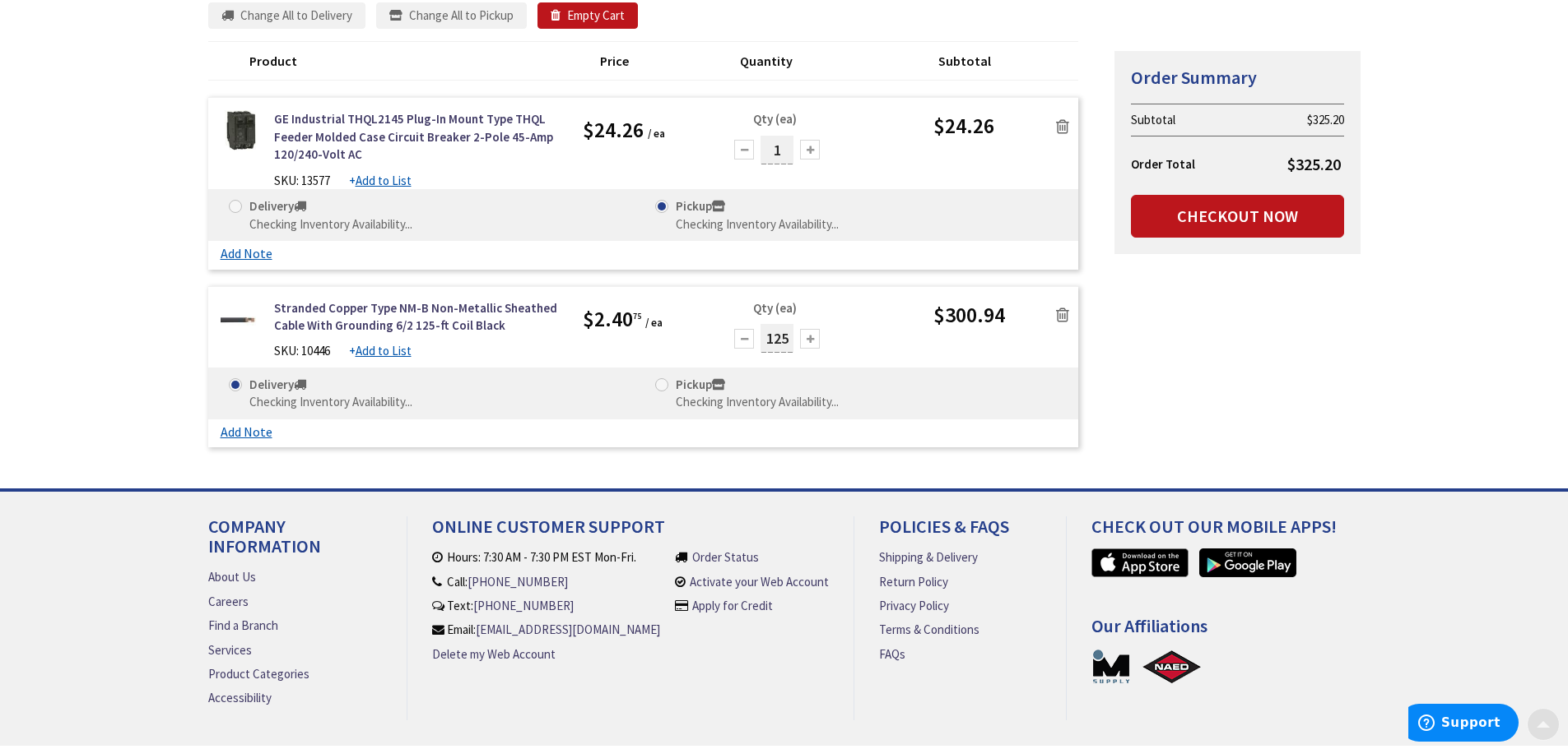
scroll to position [322, 0]
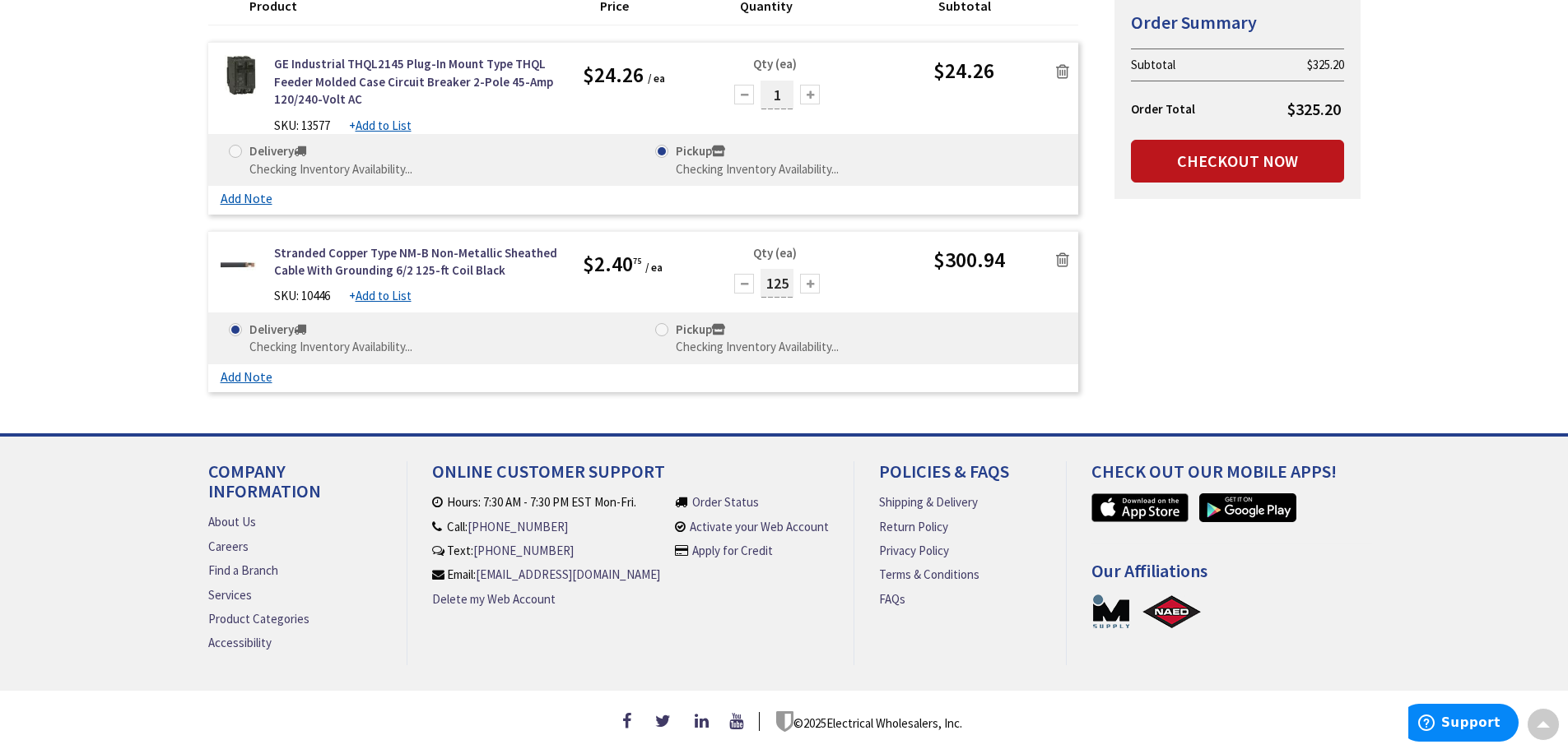
click at [660, 323] on span at bounding box center [661, 329] width 13 height 13
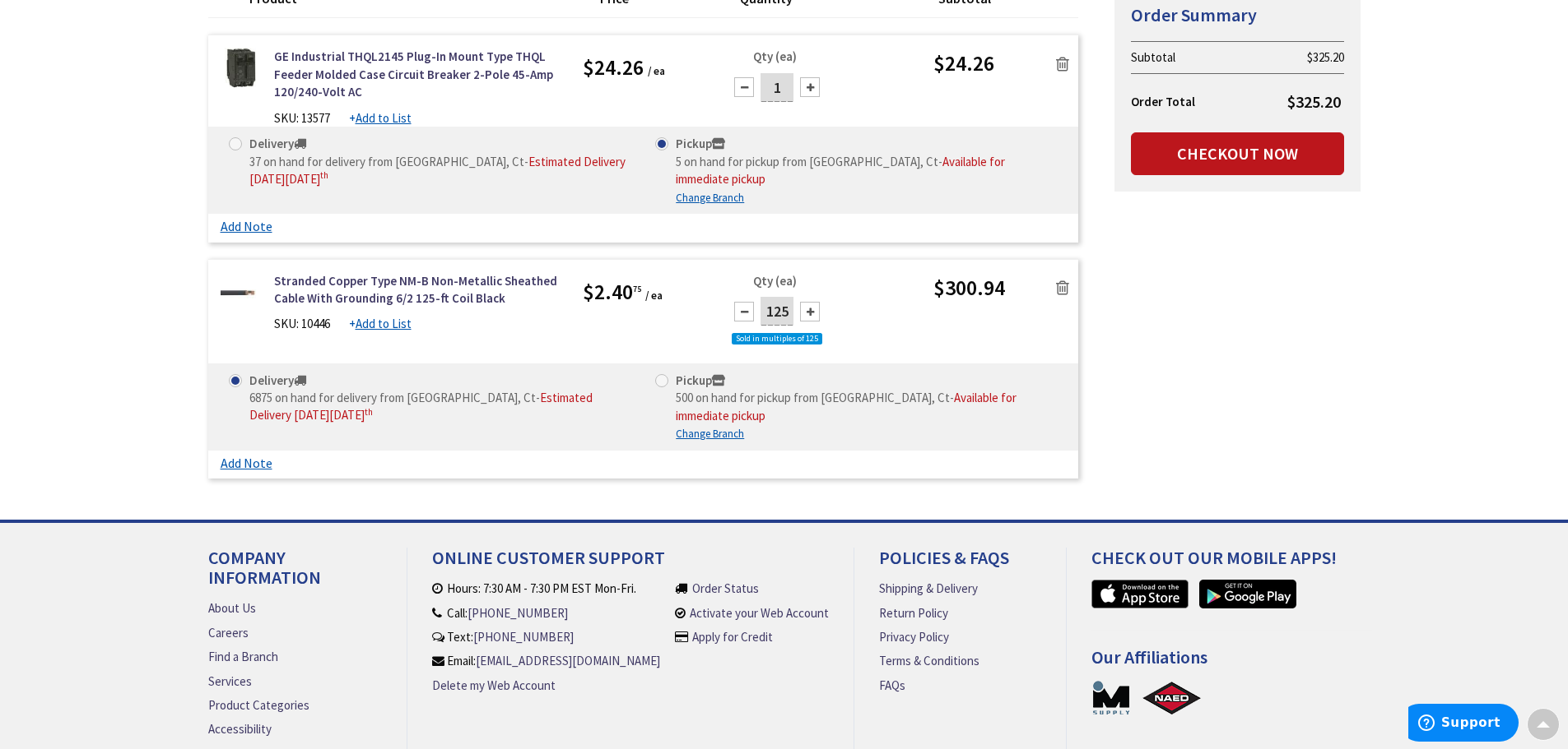
click at [662, 374] on span at bounding box center [661, 380] width 13 height 13
click at [662, 375] on input "Pickup 500 on hand for pickup from Torrington, Ct - Available for immediate pic…" at bounding box center [664, 380] width 11 height 11
radio input "true"
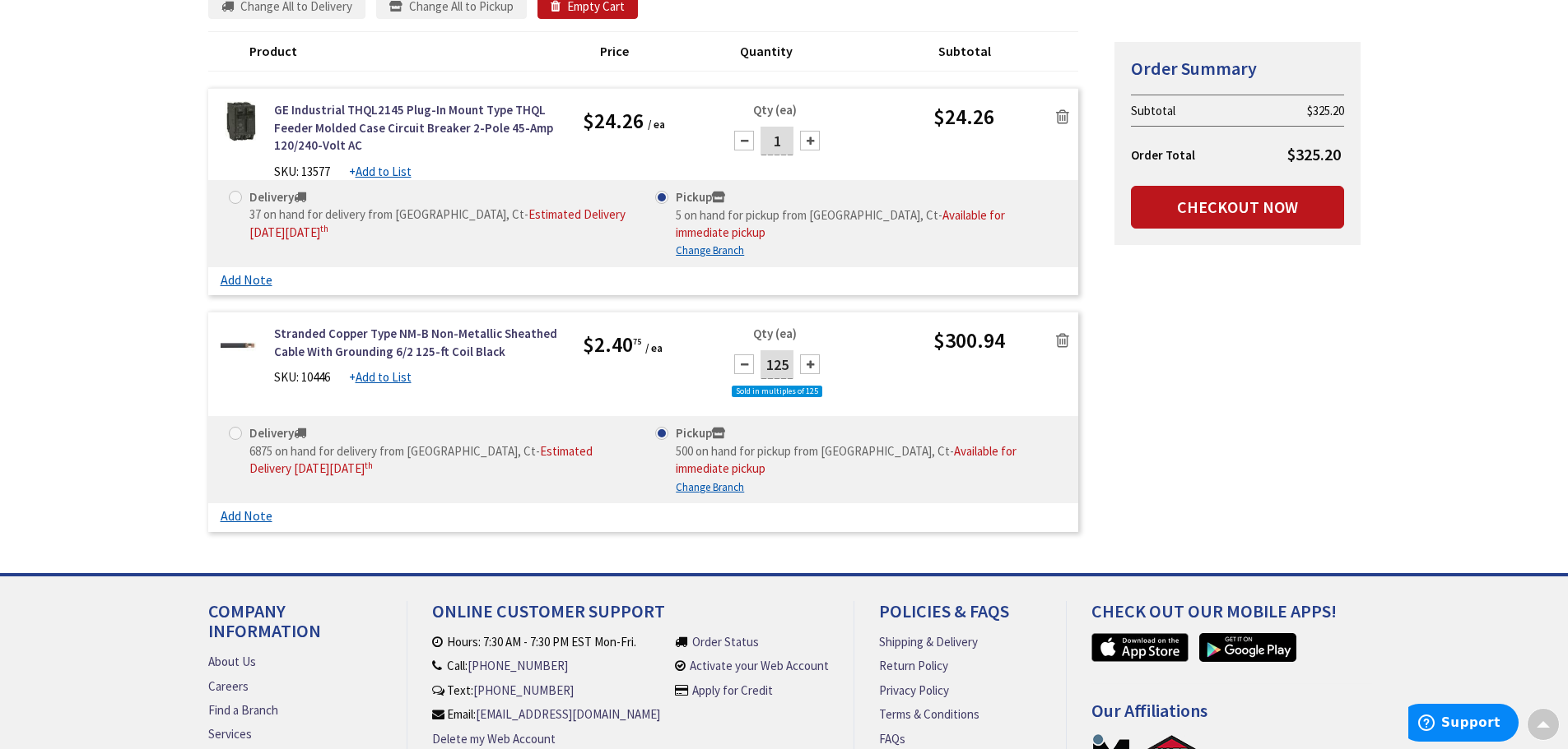
click at [1244, 152] on td "$325.20" at bounding box center [1294, 150] width 101 height 47
click at [1228, 198] on link "Checkout Now" at bounding box center [1237, 208] width 214 height 43
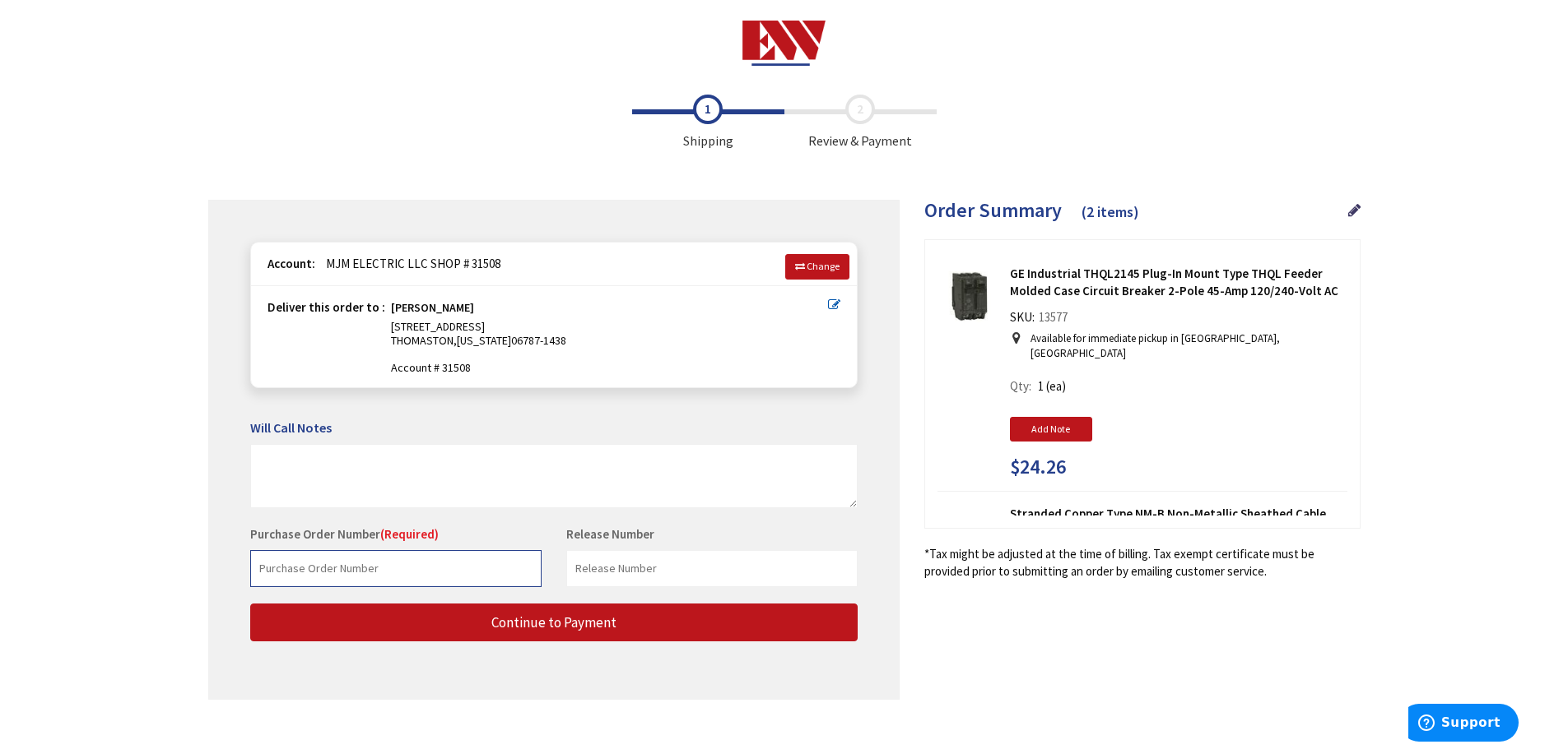
click at [463, 576] on input "text" at bounding box center [395, 569] width 291 height 37
type input "25-139 PERFECT TIMNG"
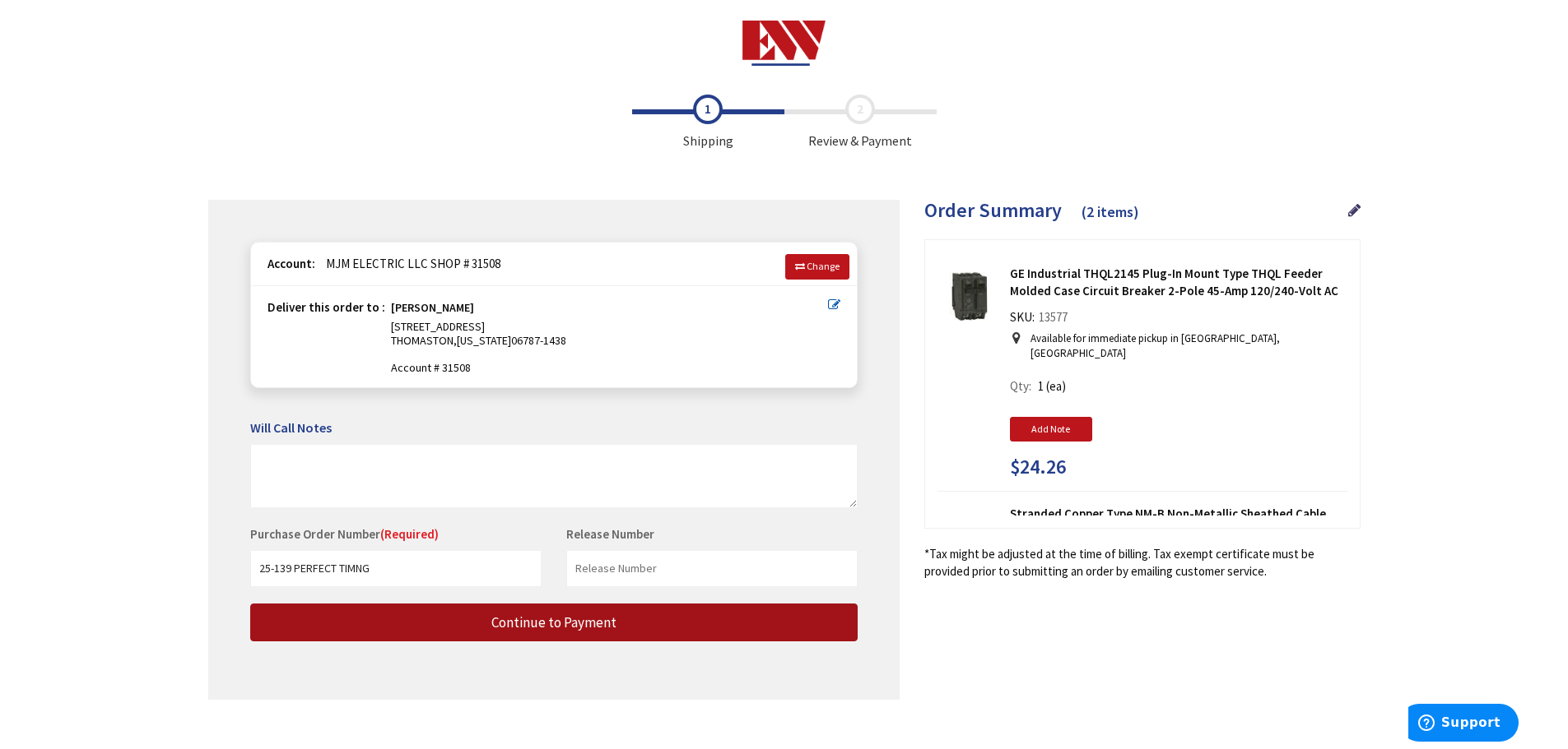
click at [533, 626] on span "Continue to Payment" at bounding box center [554, 623] width 125 height 18
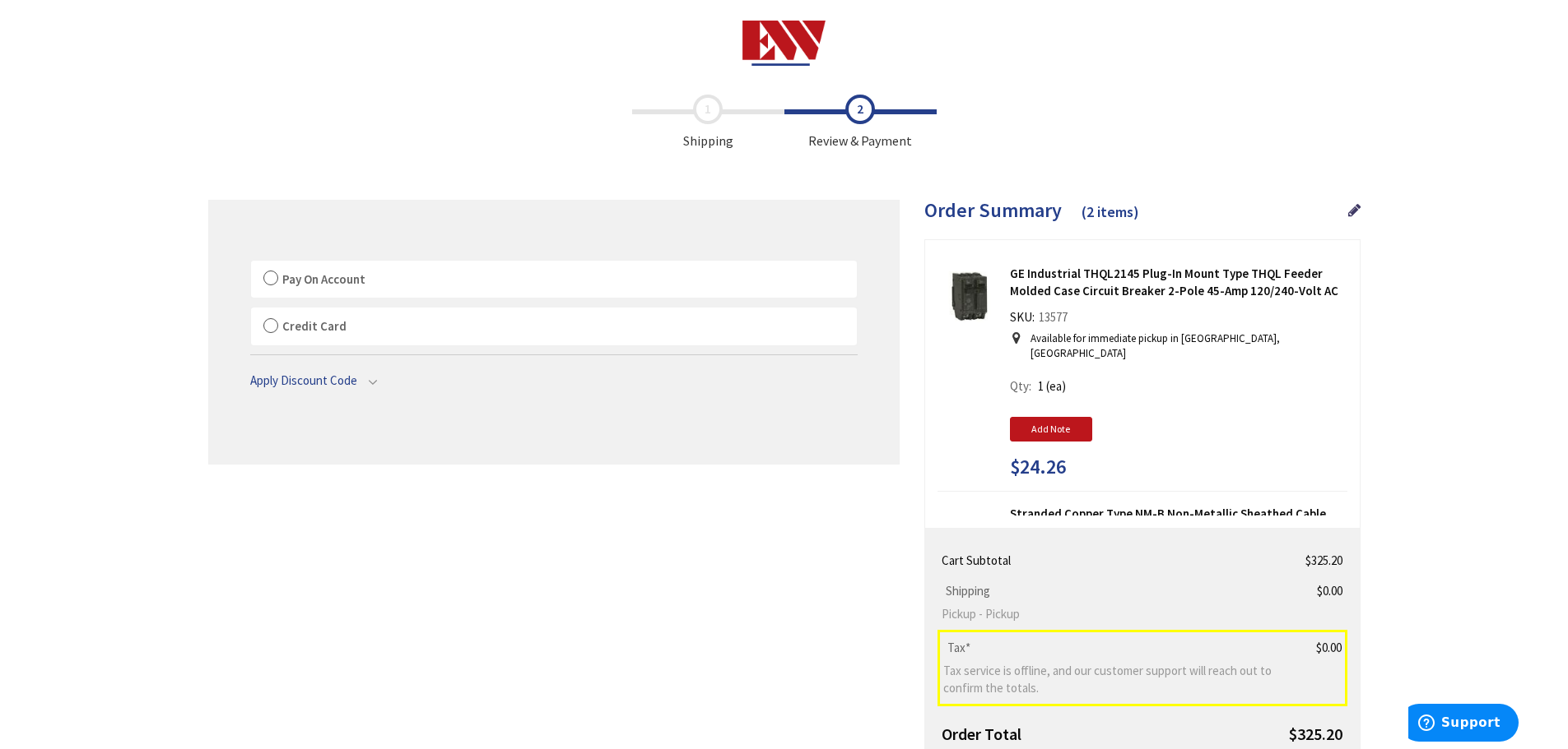
click at [266, 275] on label "Pay On Account" at bounding box center [553, 279] width 605 height 38
click at [251, 264] on input "Pay On Account" at bounding box center [251, 264] width 0 height 0
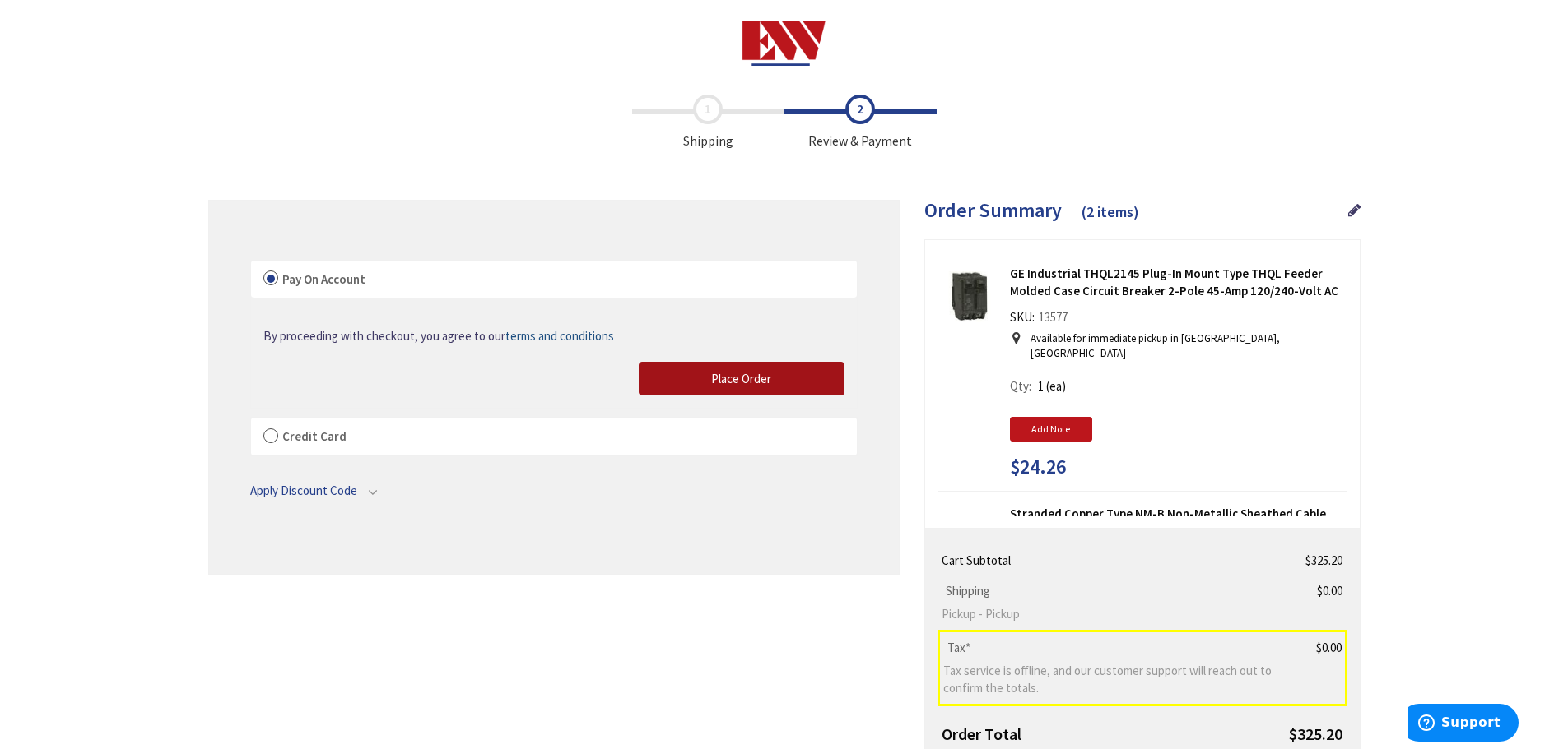
click at [711, 373] on span "Place Order" at bounding box center [740, 379] width 60 height 16
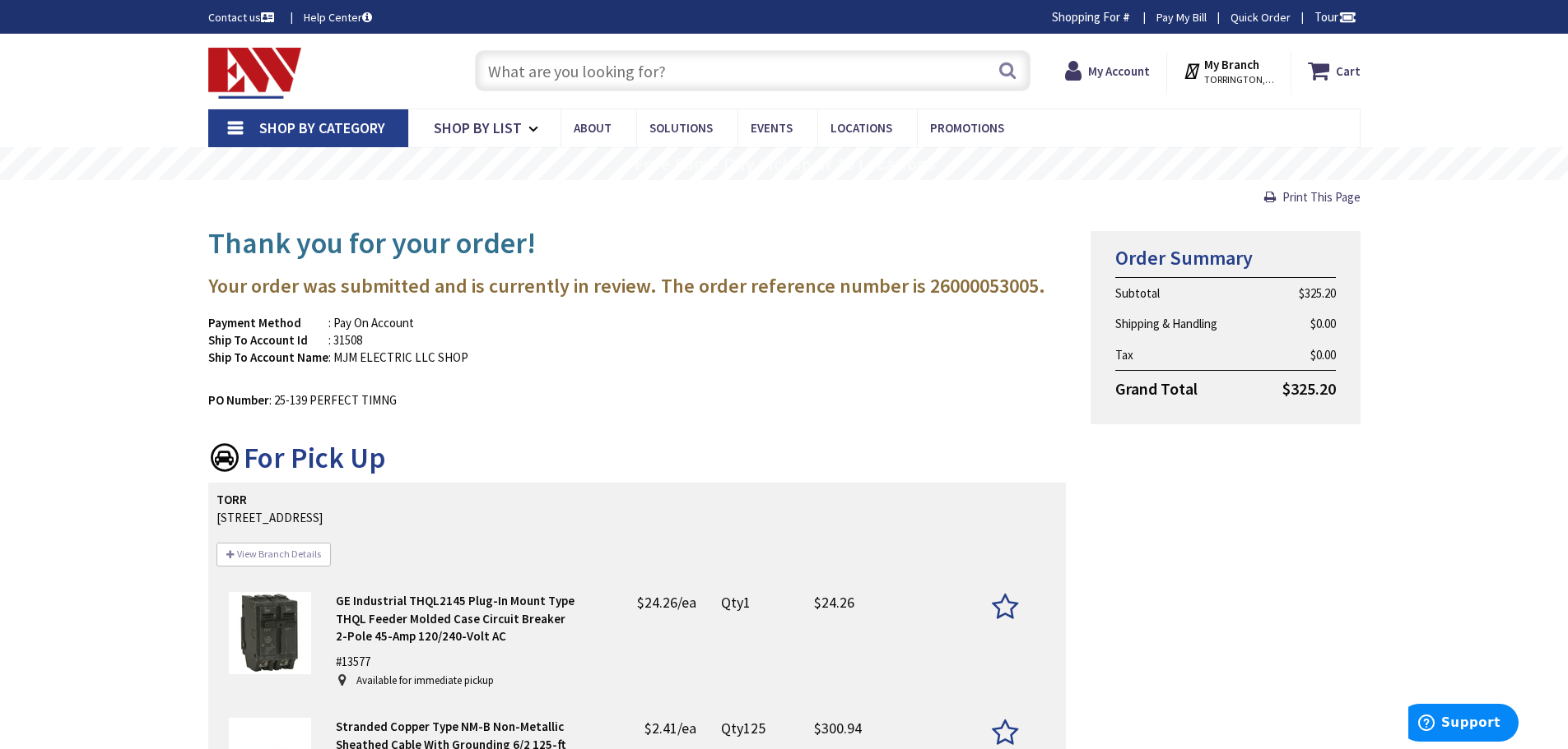
click at [678, 70] on input "text" at bounding box center [752, 70] width 555 height 41
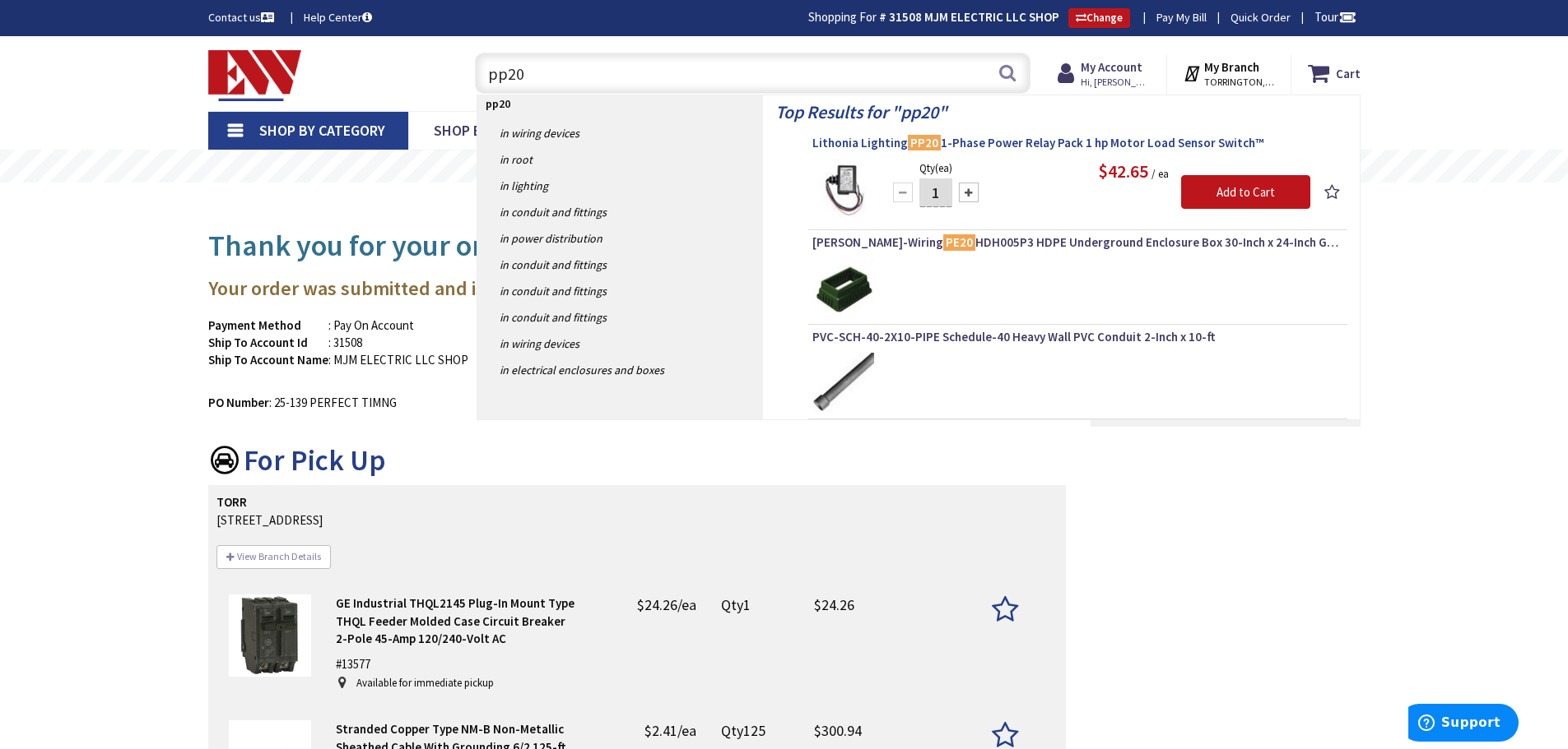
type input "pp20"
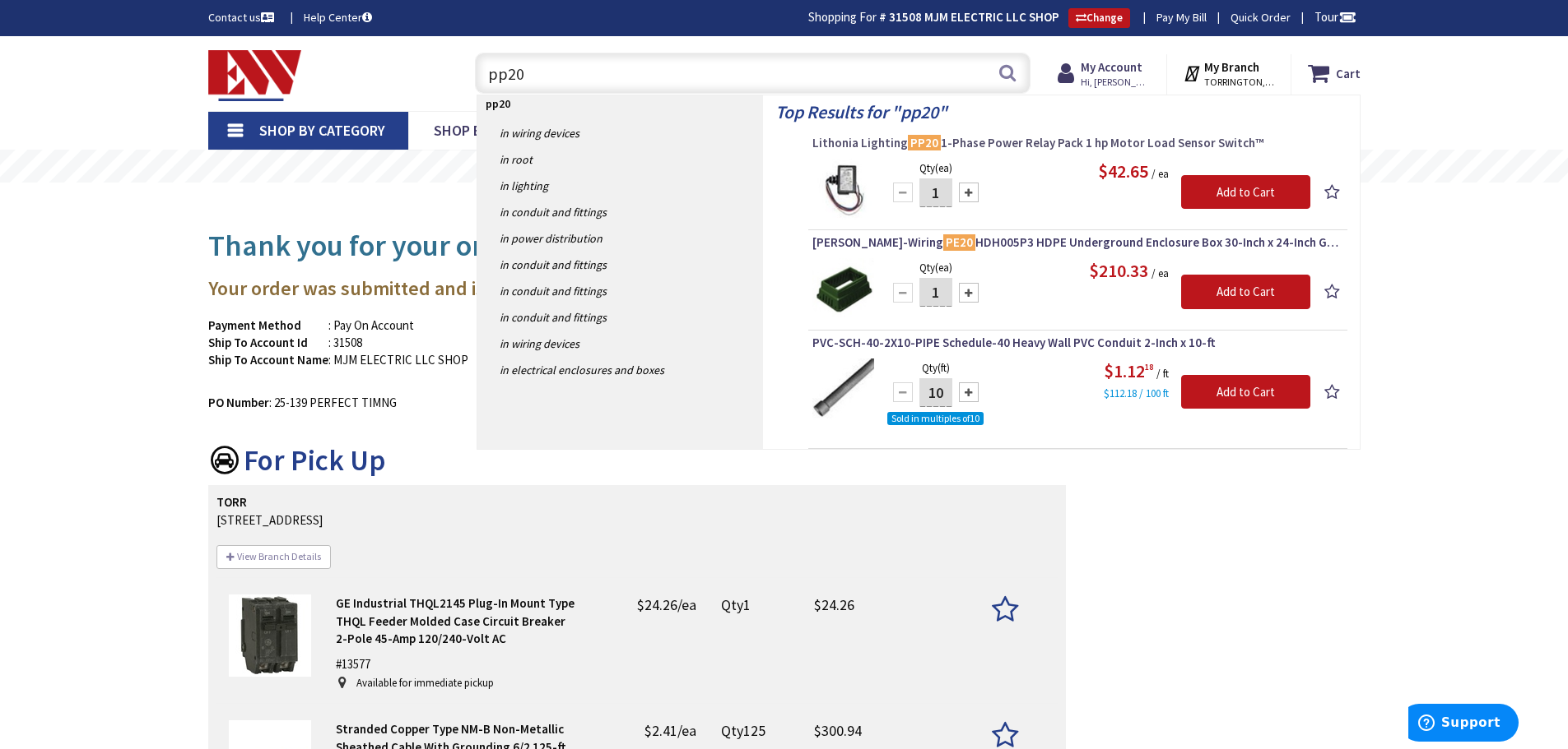
click at [1035, 146] on span "Lithonia Lighting PP20 1-Phase Power Relay Pack 1 hp Motor Load Sensor Switch™" at bounding box center [1077, 143] width 531 height 17
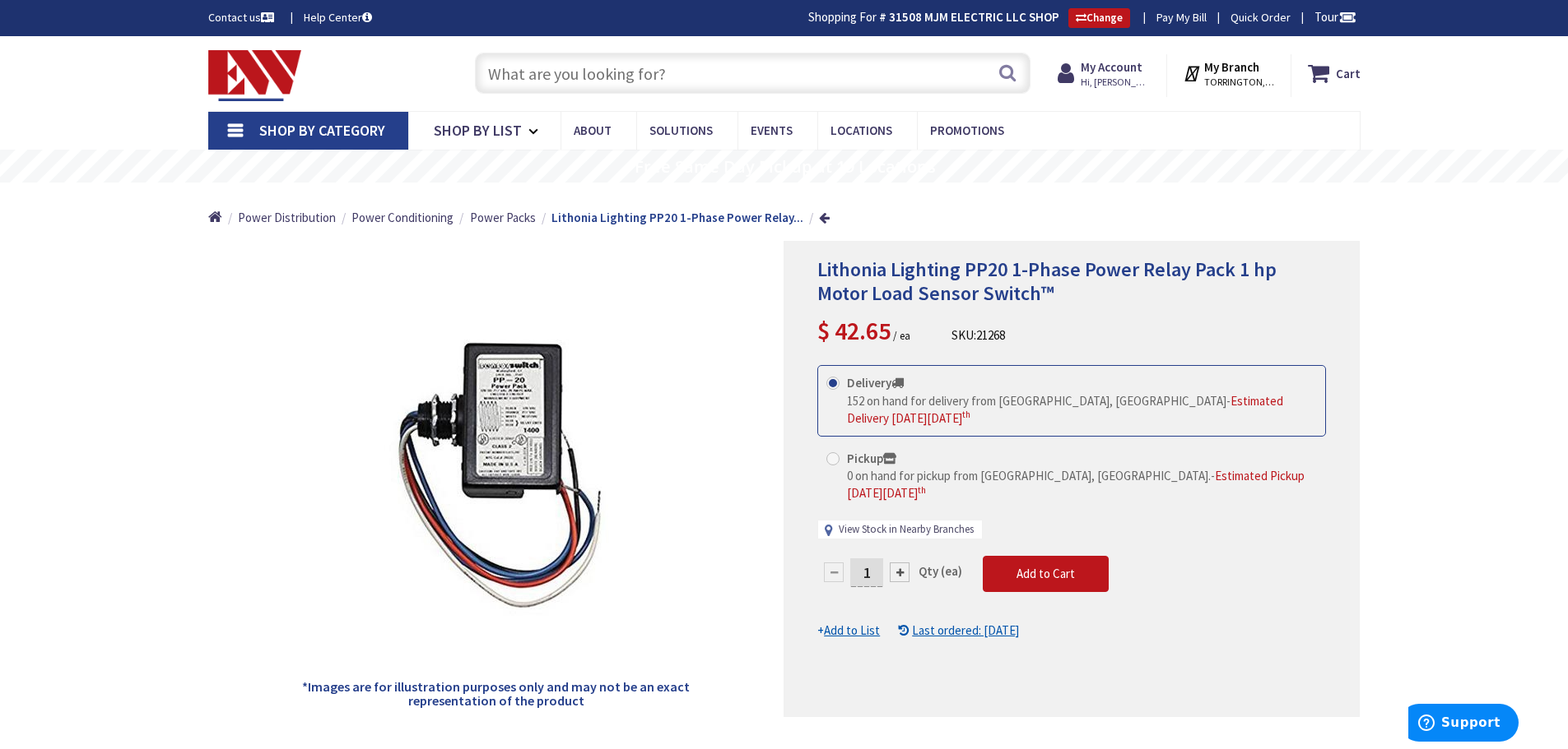
click at [952, 523] on link "View Stock in Nearby Branches" at bounding box center [906, 531] width 135 height 16
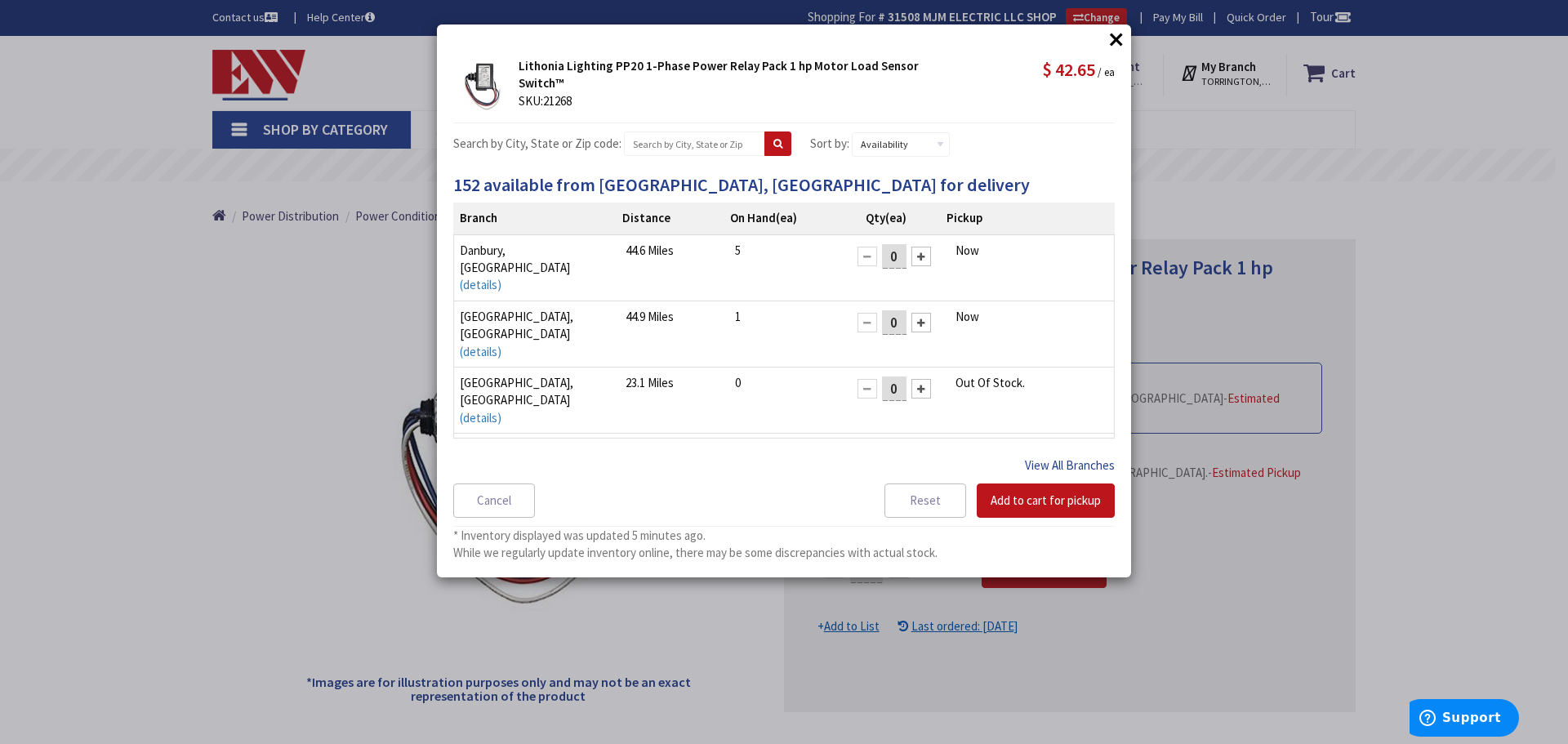
click at [1079, 463] on button "View All Branches" at bounding box center [1069, 466] width 89 height 21
select select "data-availability"
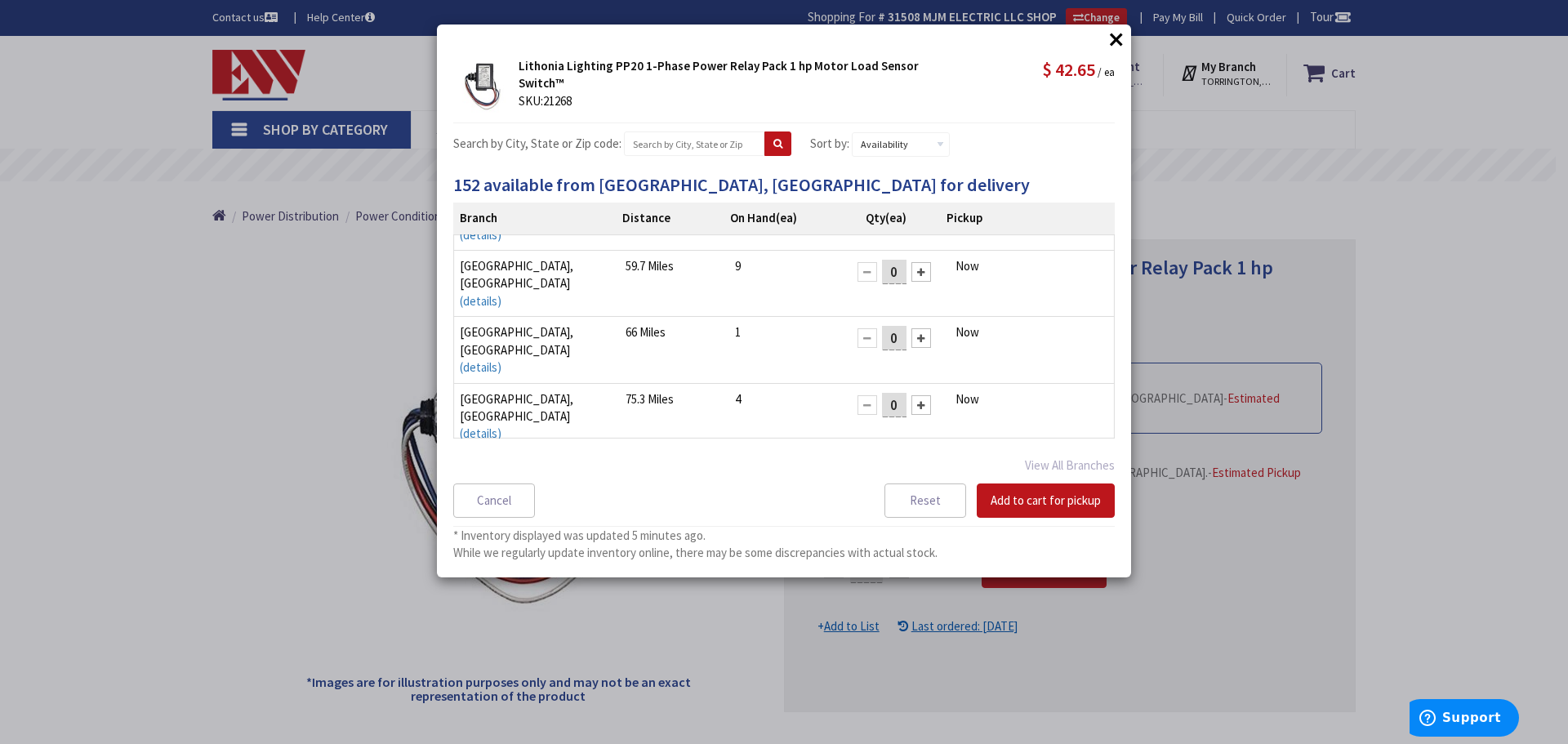
scroll to position [175, 0]
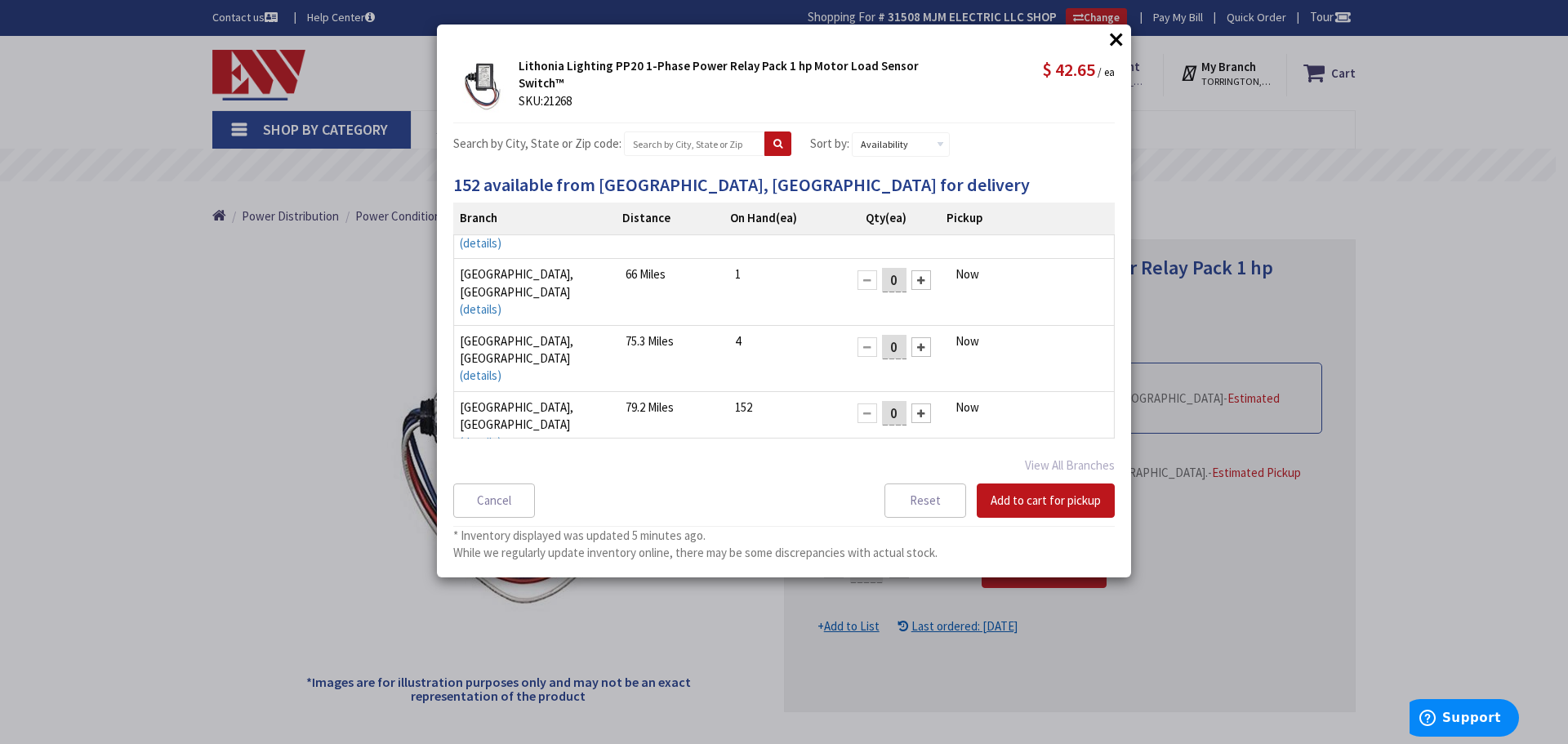
click at [912, 337] on div at bounding box center [922, 347] width 19 height 19
click at [1016, 494] on button "Add to cart for pickup" at bounding box center [1046, 500] width 138 height 34
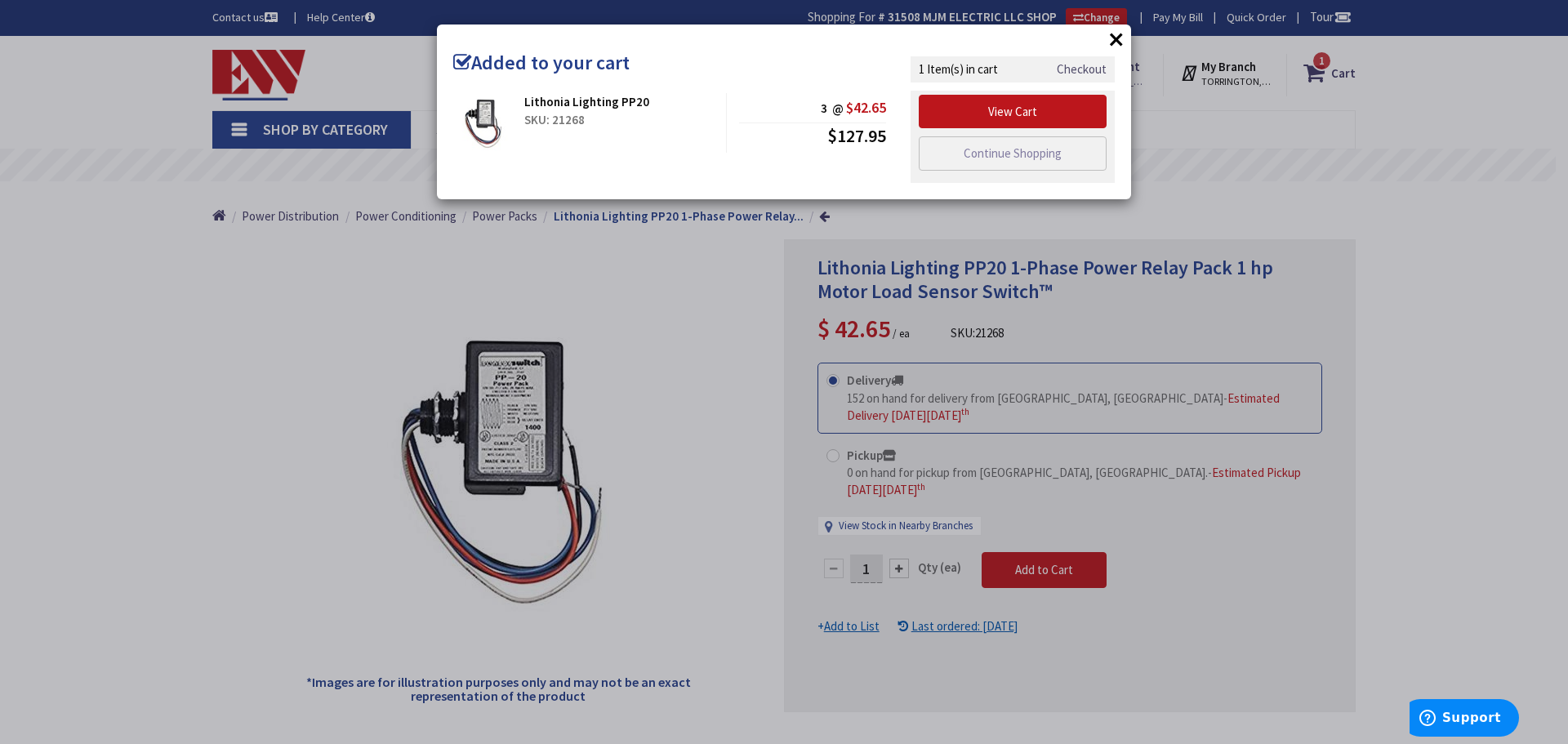
click at [1073, 72] on link "Checkout" at bounding box center [1081, 69] width 50 height 18
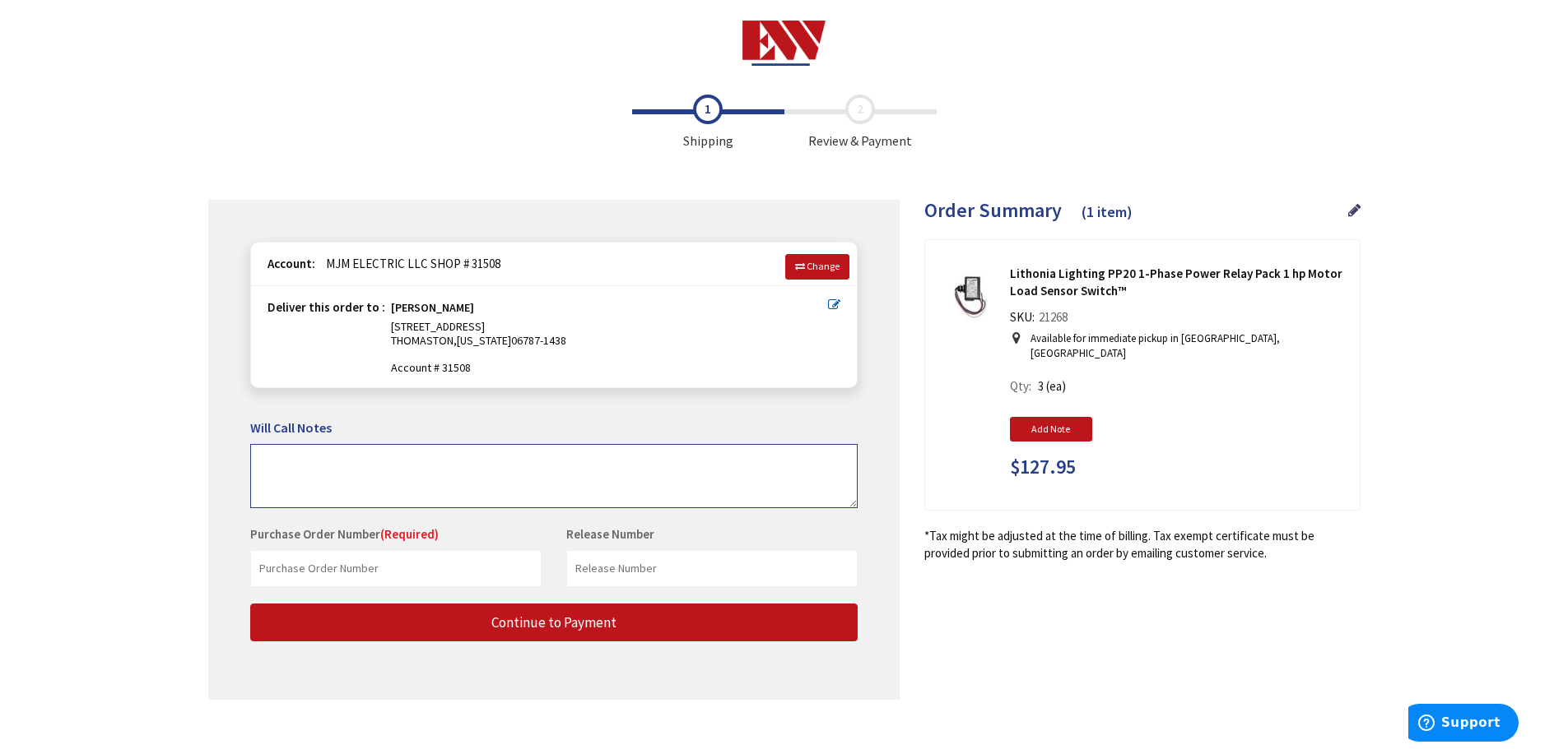
click at [642, 472] on textarea at bounding box center [553, 477] width 607 height 65
type textarea "p"
click at [474, 572] on input "text" at bounding box center [395, 569] width 291 height 37
type input "25-128 FHFB TRRNGTN"
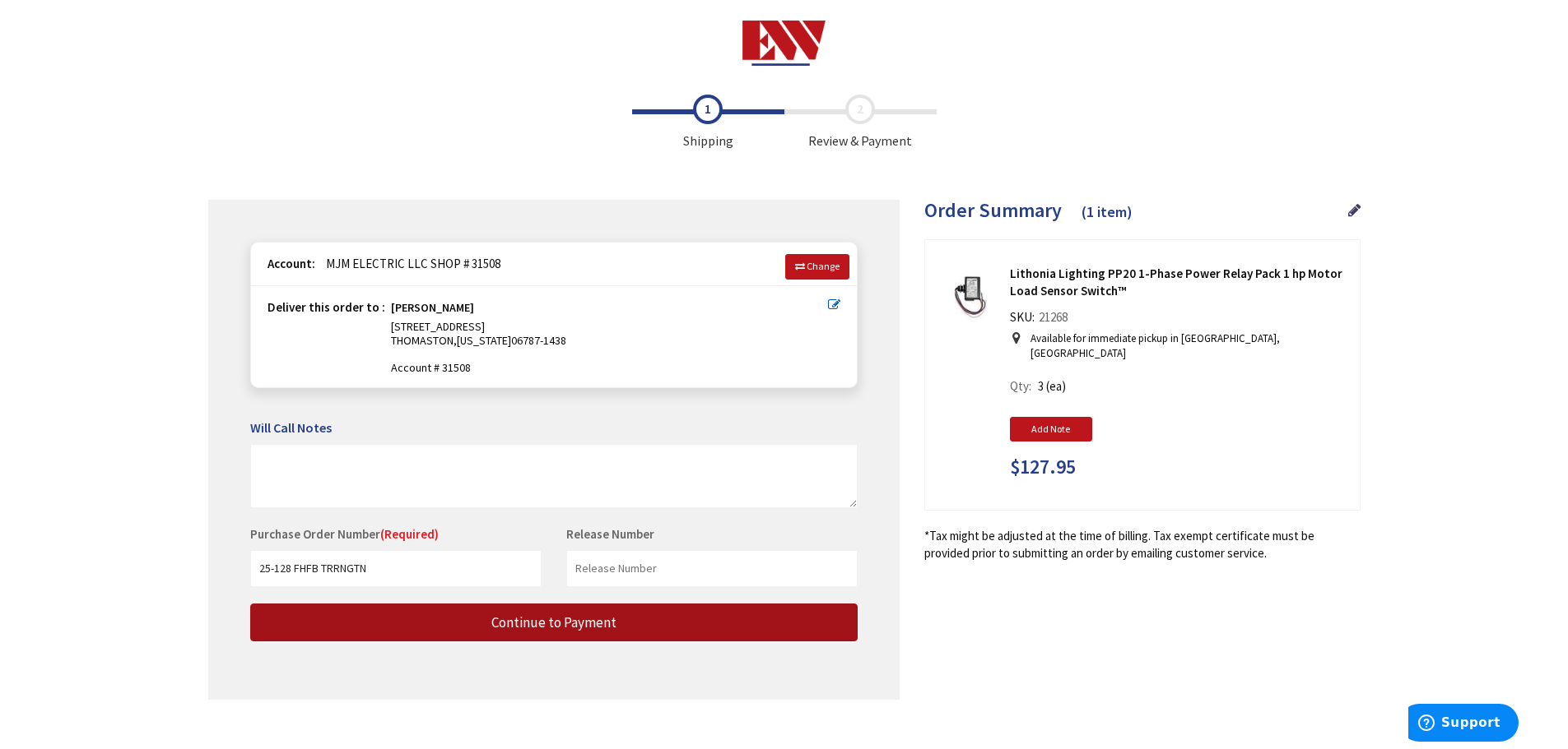
click at [605, 617] on span "Continue to Payment" at bounding box center [554, 623] width 125 height 18
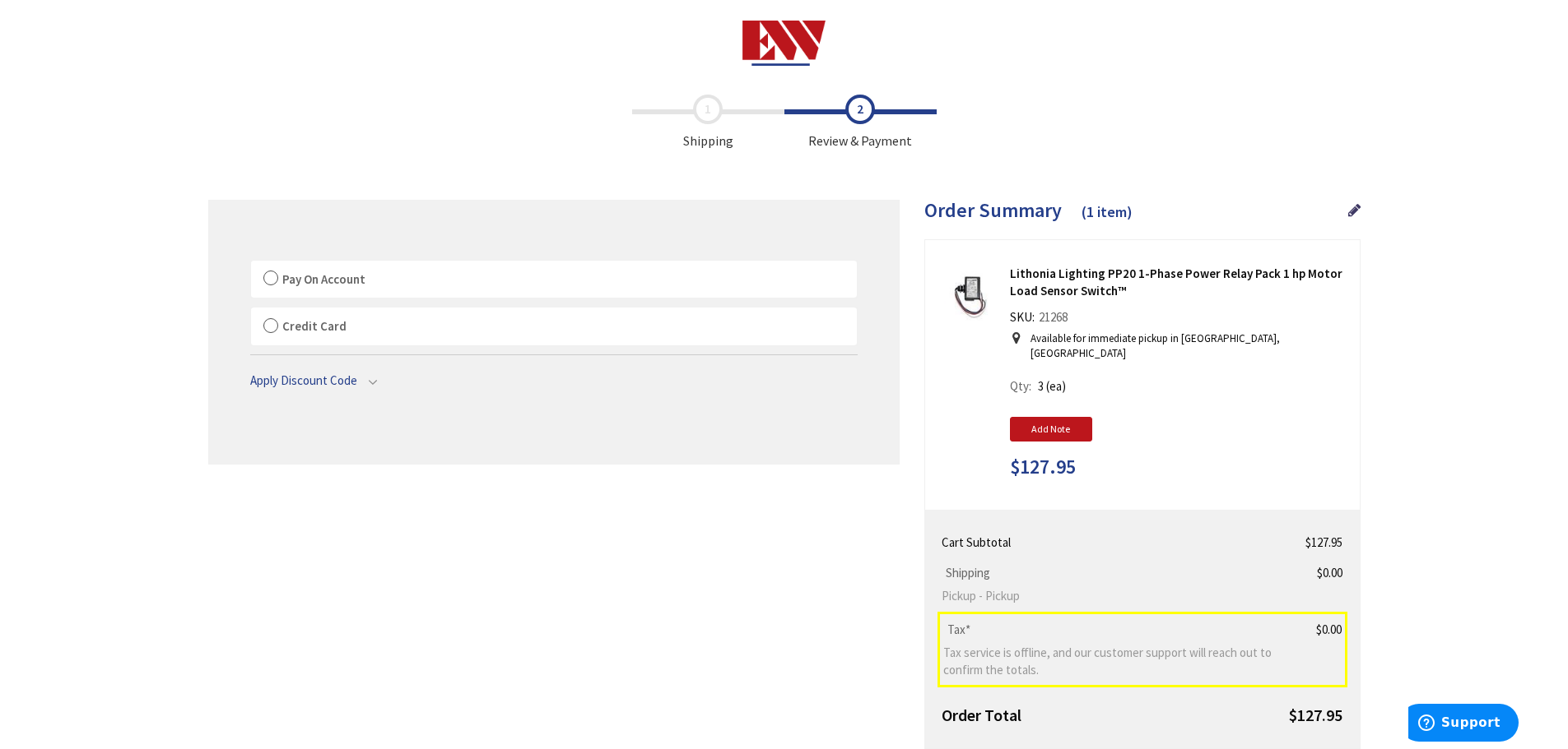
click at [271, 275] on label "Pay On Account" at bounding box center [553, 279] width 605 height 38
click at [251, 264] on input "Pay On Account" at bounding box center [251, 264] width 0 height 0
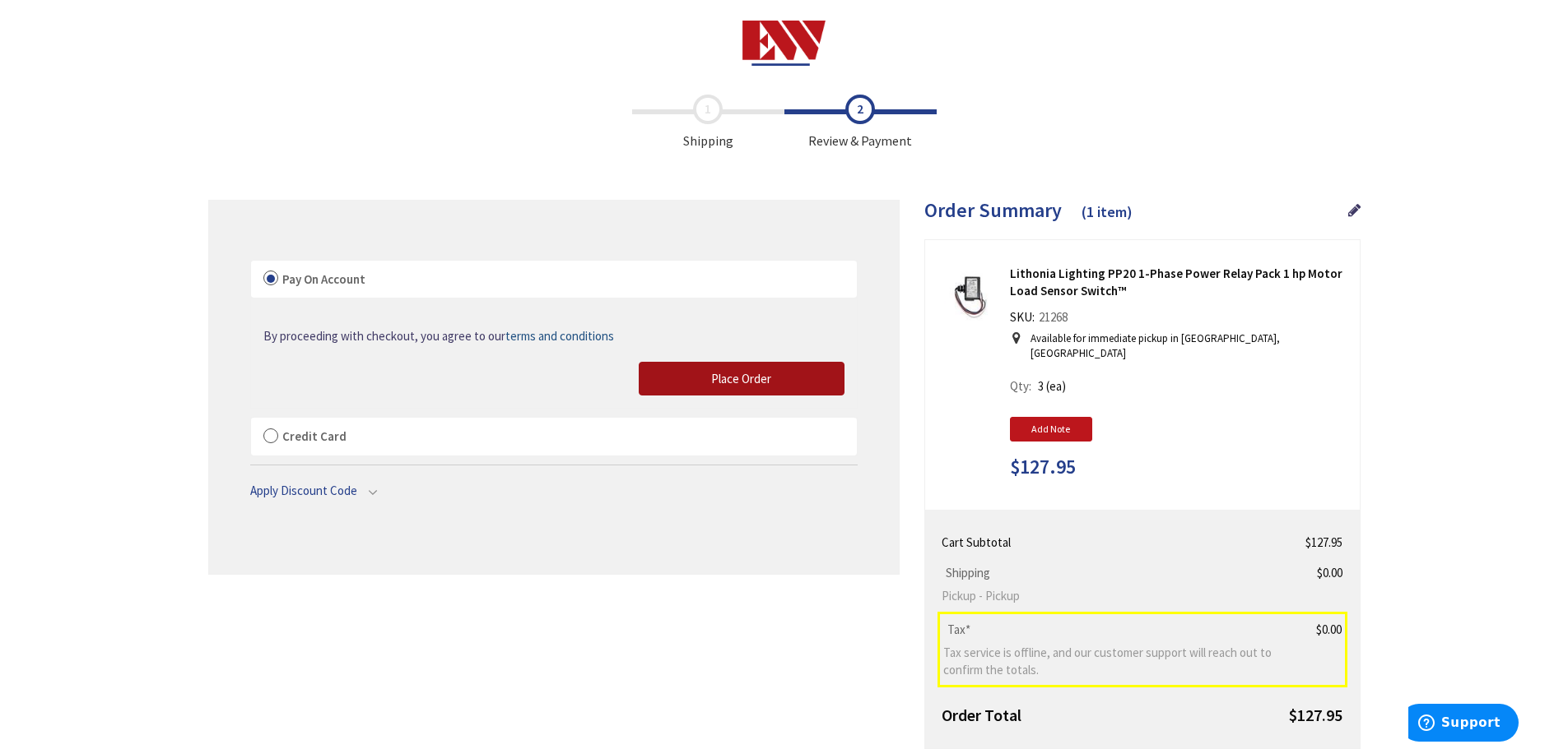
click at [745, 376] on span "Place Order" at bounding box center [740, 379] width 60 height 16
